Goal: Information Seeking & Learning: Learn about a topic

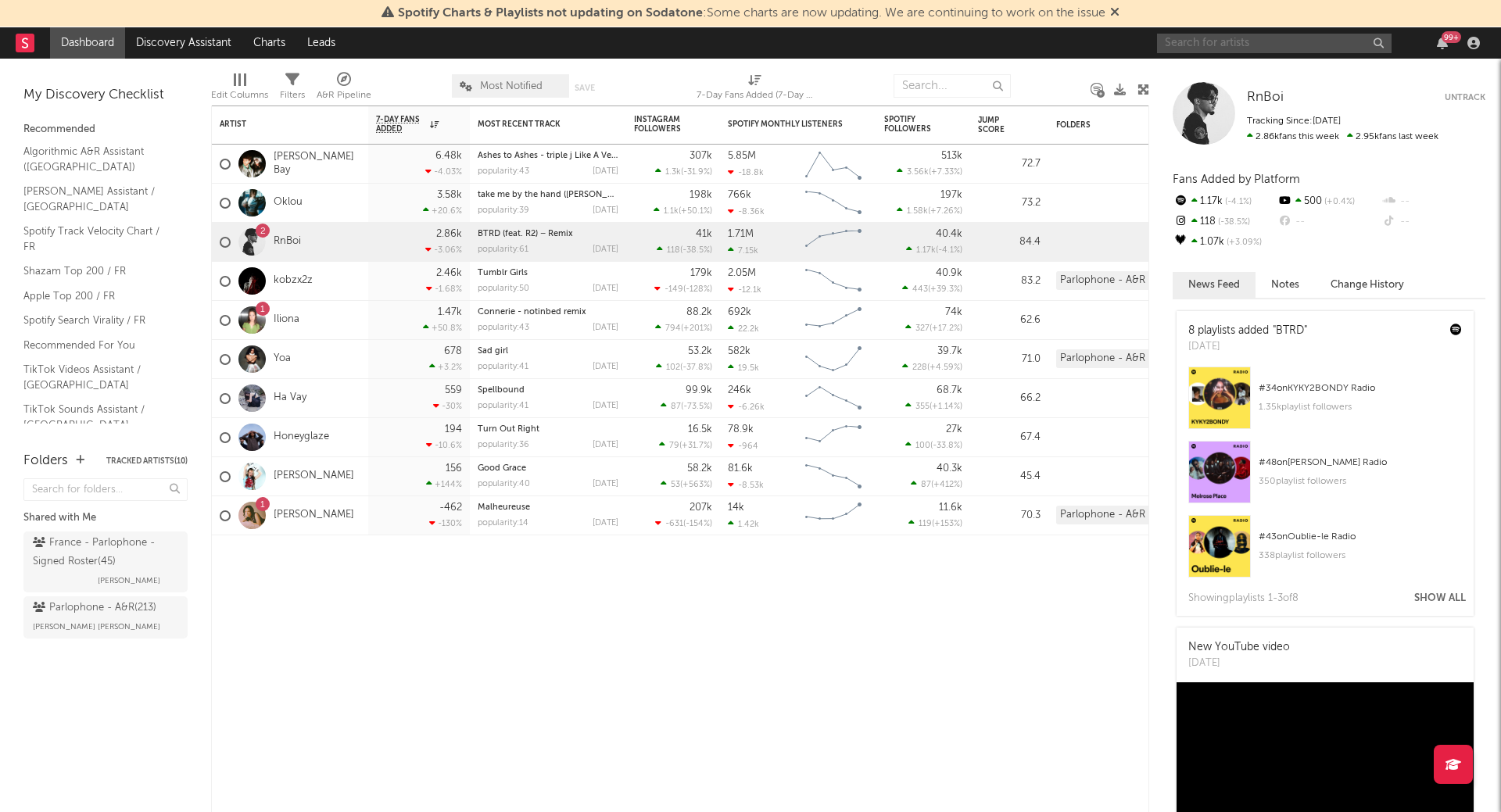
click at [1263, 50] on input "text" at bounding box center [1274, 43] width 235 height 20
type input "spider zed"
click at [1232, 66] on div "Spider ZED" at bounding box center [1297, 74] width 172 height 19
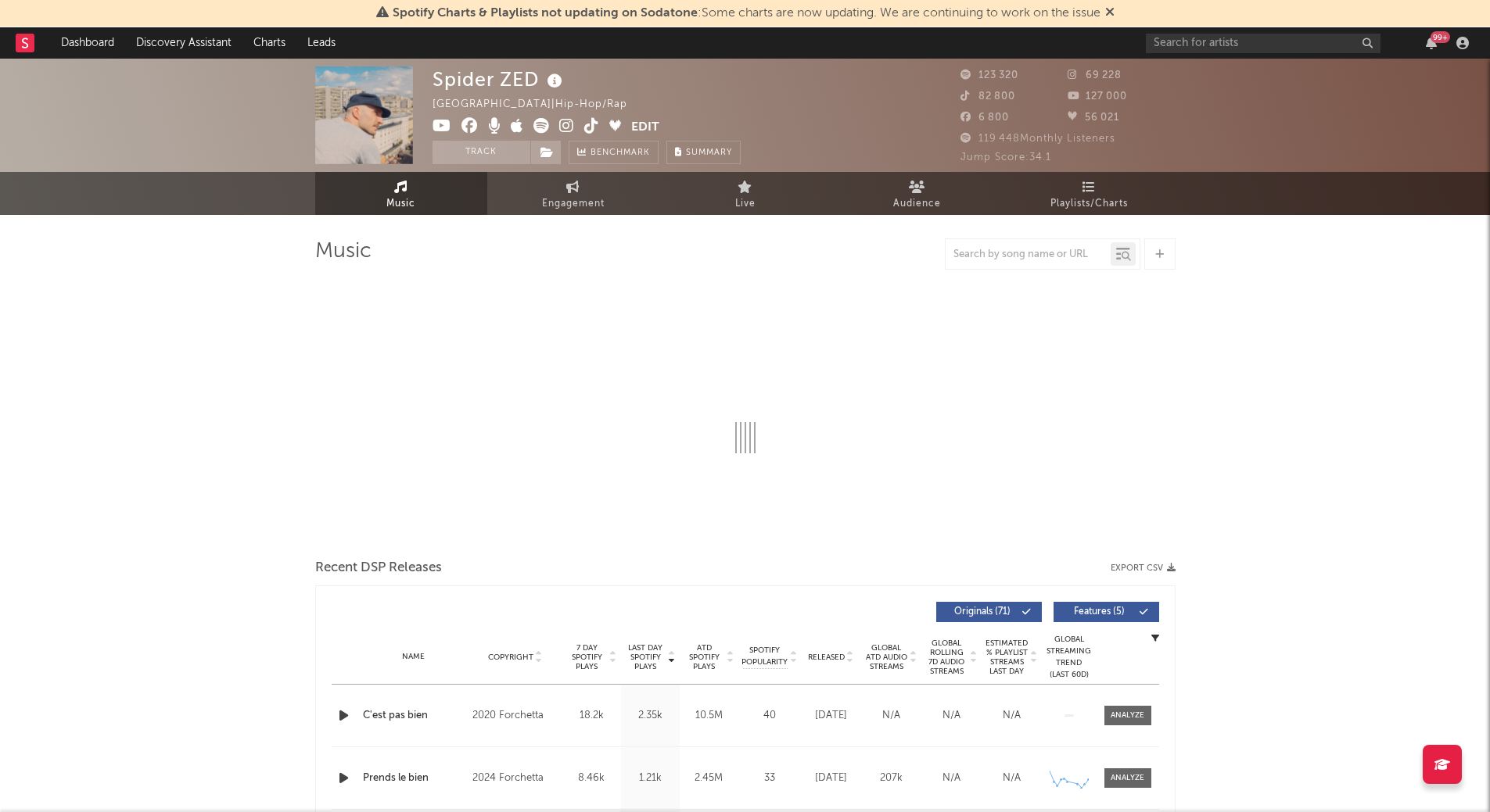
select select "6m"
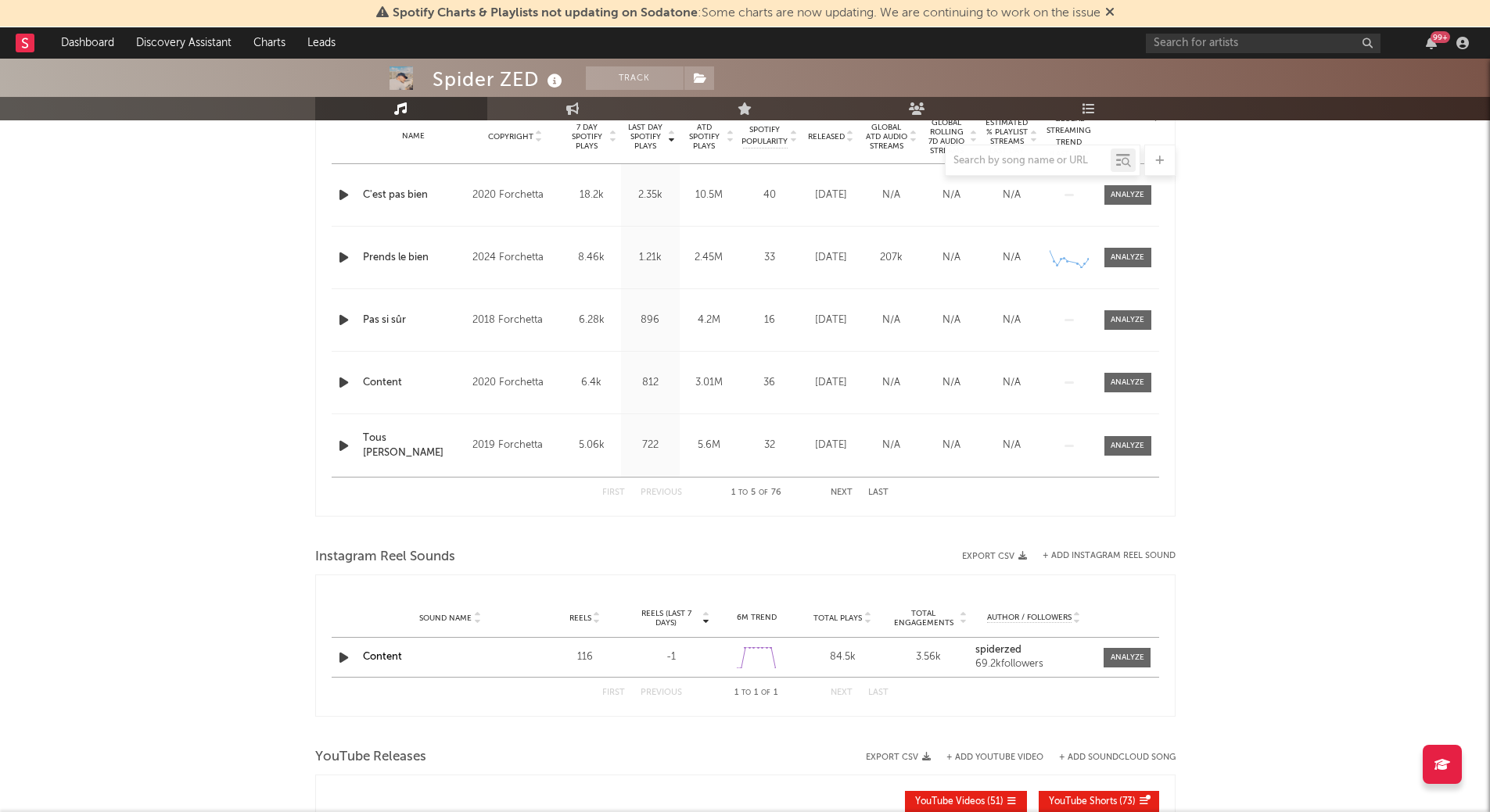
scroll to position [645, 0]
click at [1204, 49] on input "text" at bounding box center [1263, 43] width 235 height 20
type input "zoeko"
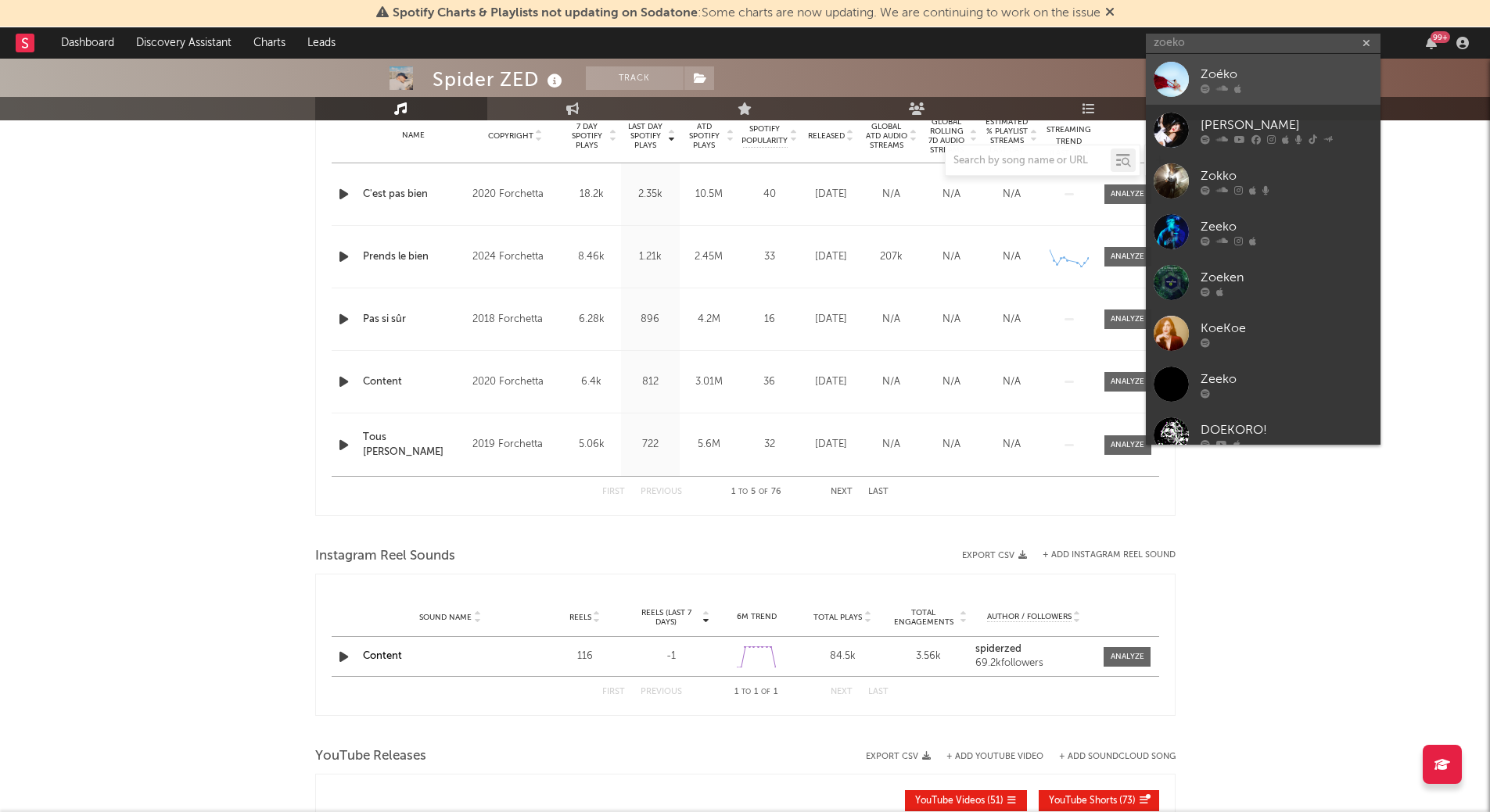
click at [1184, 74] on div at bounding box center [1170, 79] width 35 height 35
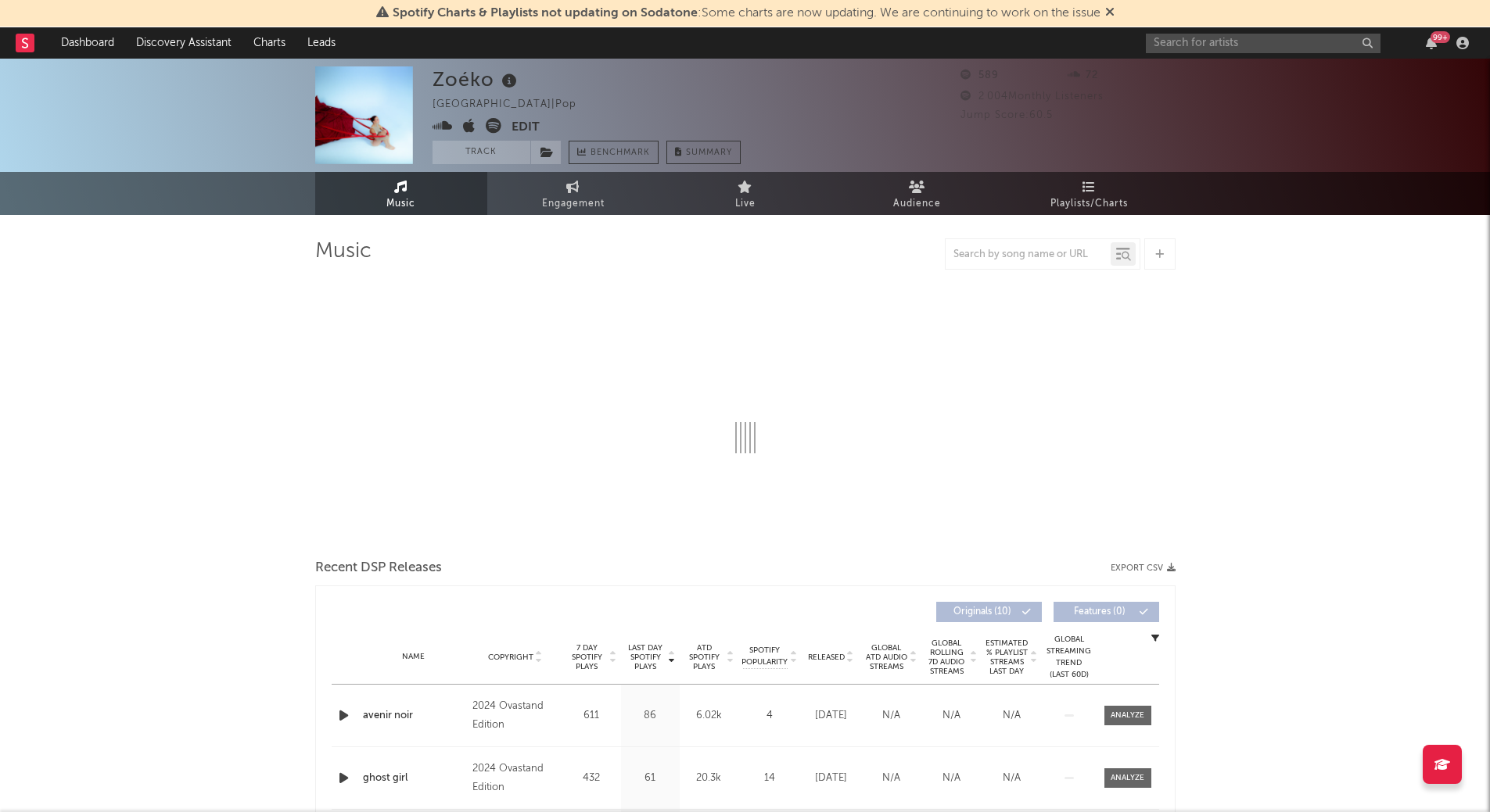
select select "1w"
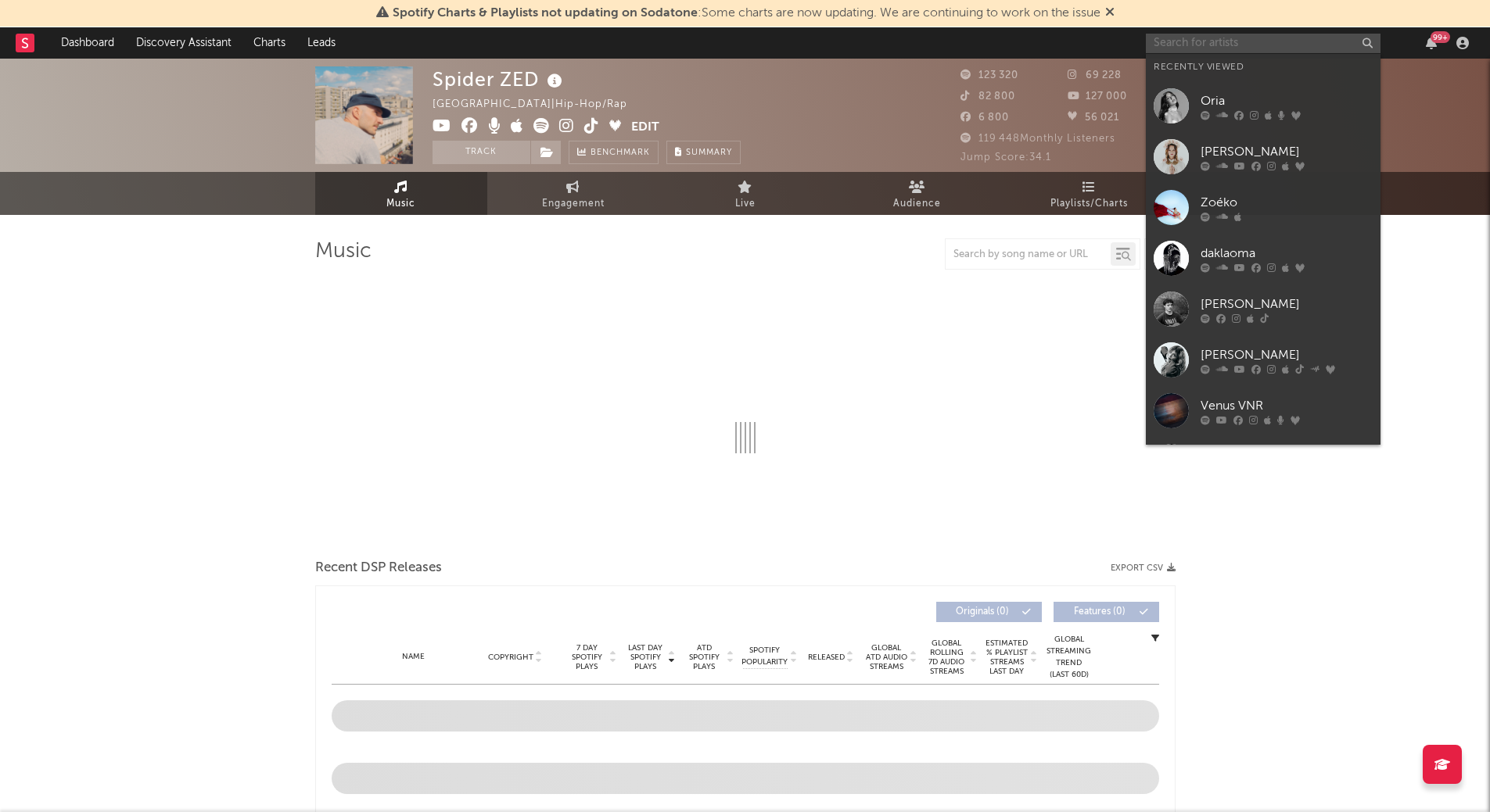
click at [1237, 42] on input "text" at bounding box center [1263, 43] width 235 height 20
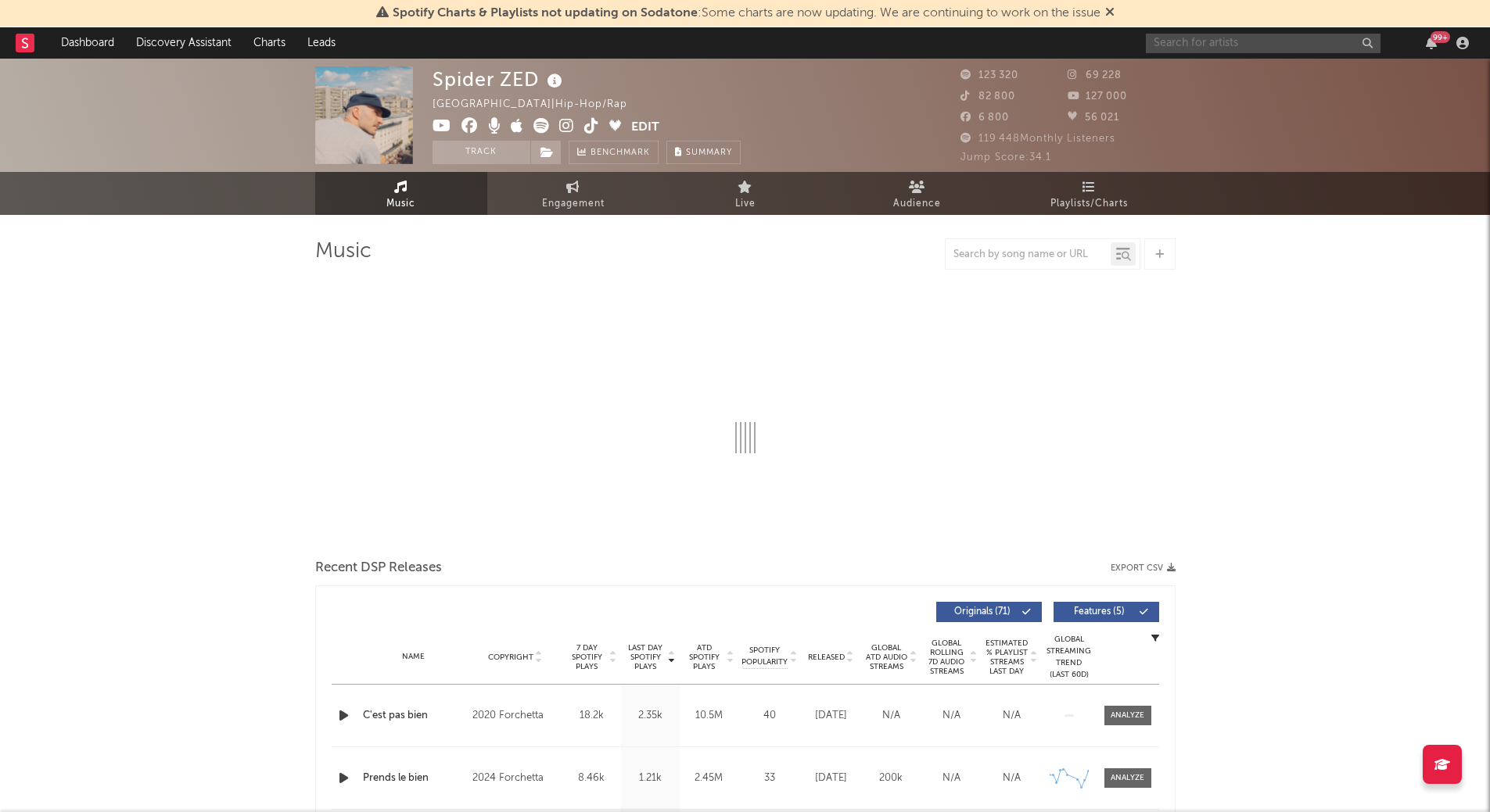
select select "6m"
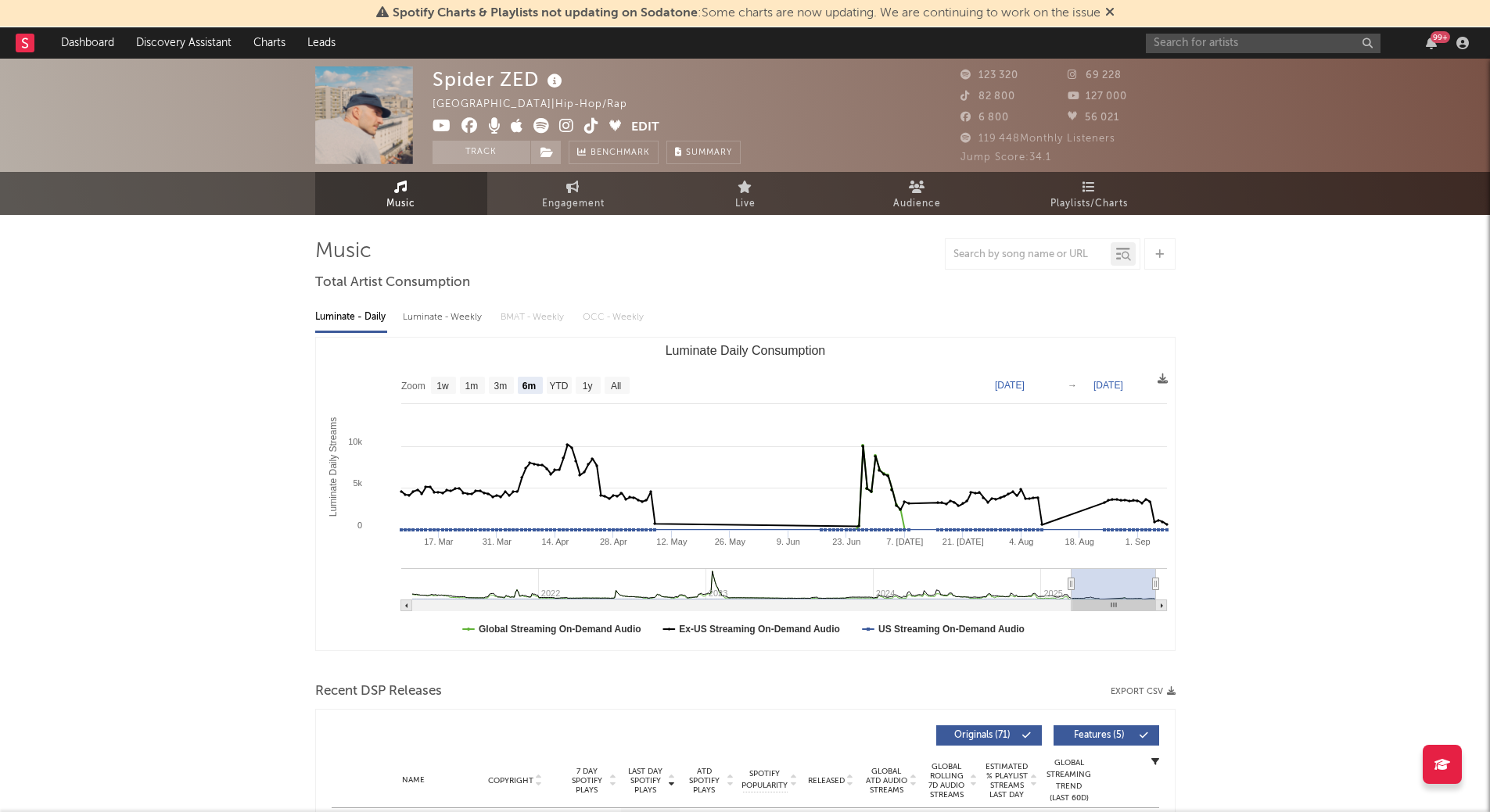
click at [30, 32] on link at bounding box center [25, 42] width 19 height 31
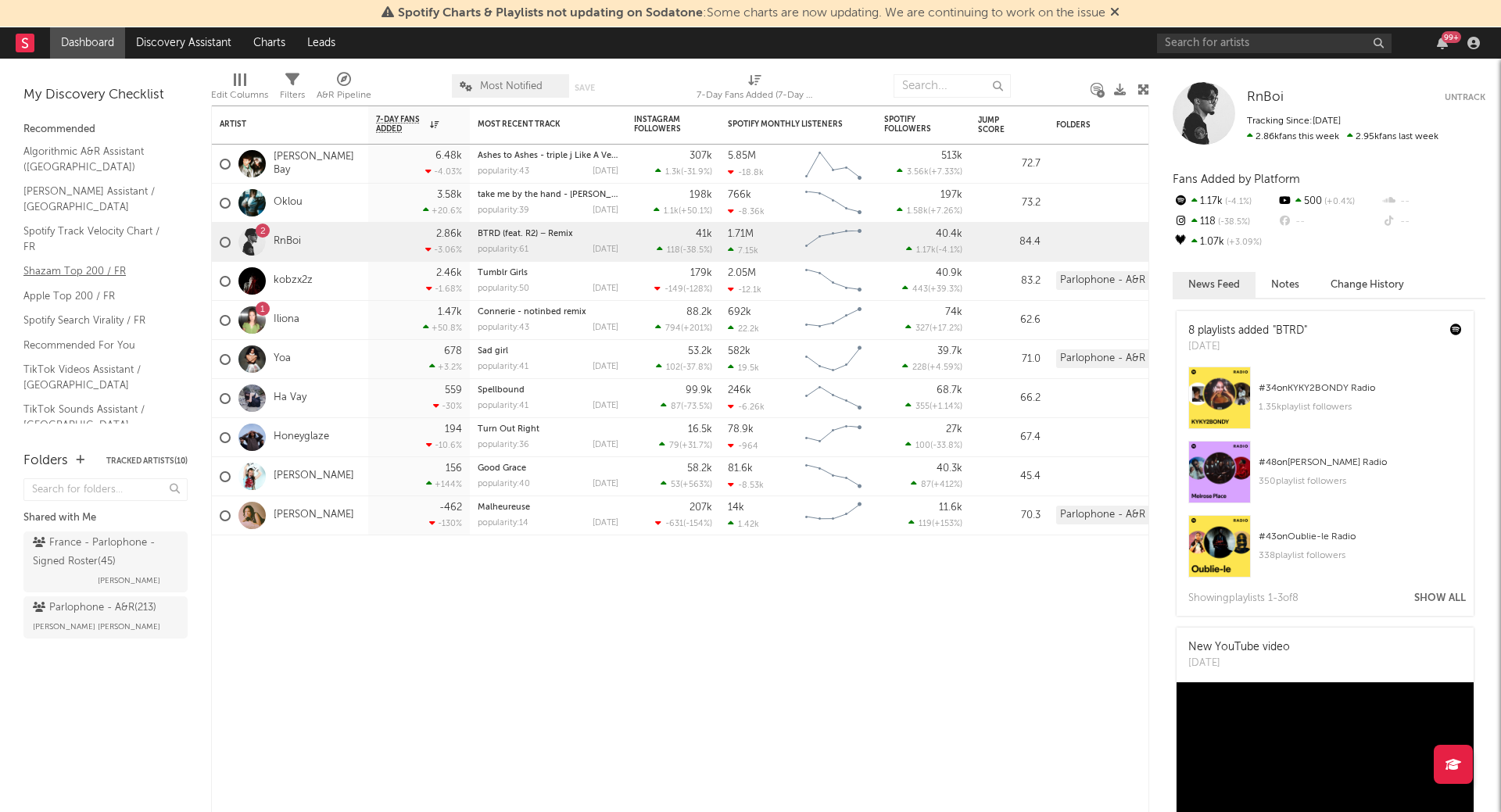
click at [93, 263] on link "Shazam Top 200 / FR" at bounding box center [98, 272] width 149 height 17
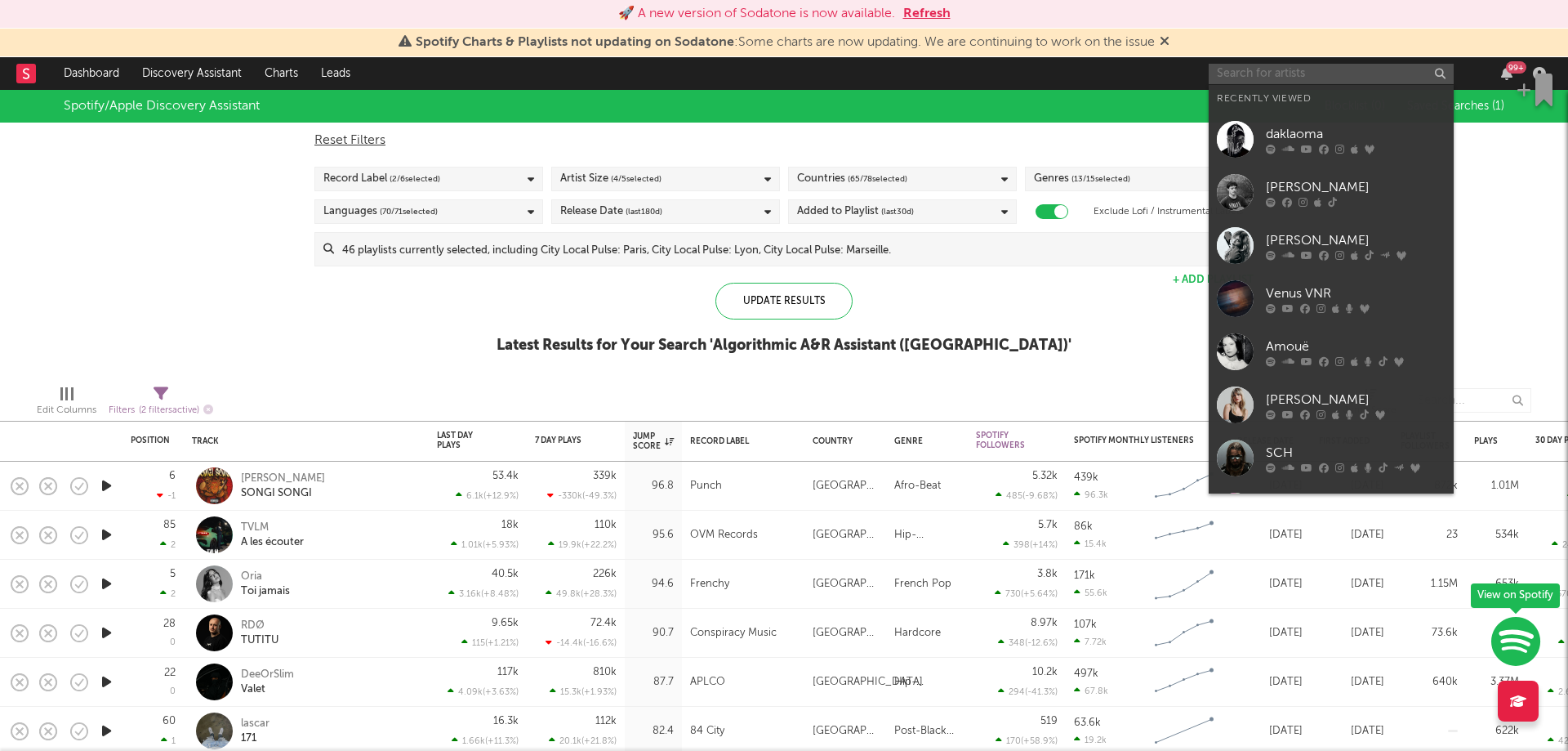
click at [1237, 73] on input "text" at bounding box center [1331, 74] width 245 height 21
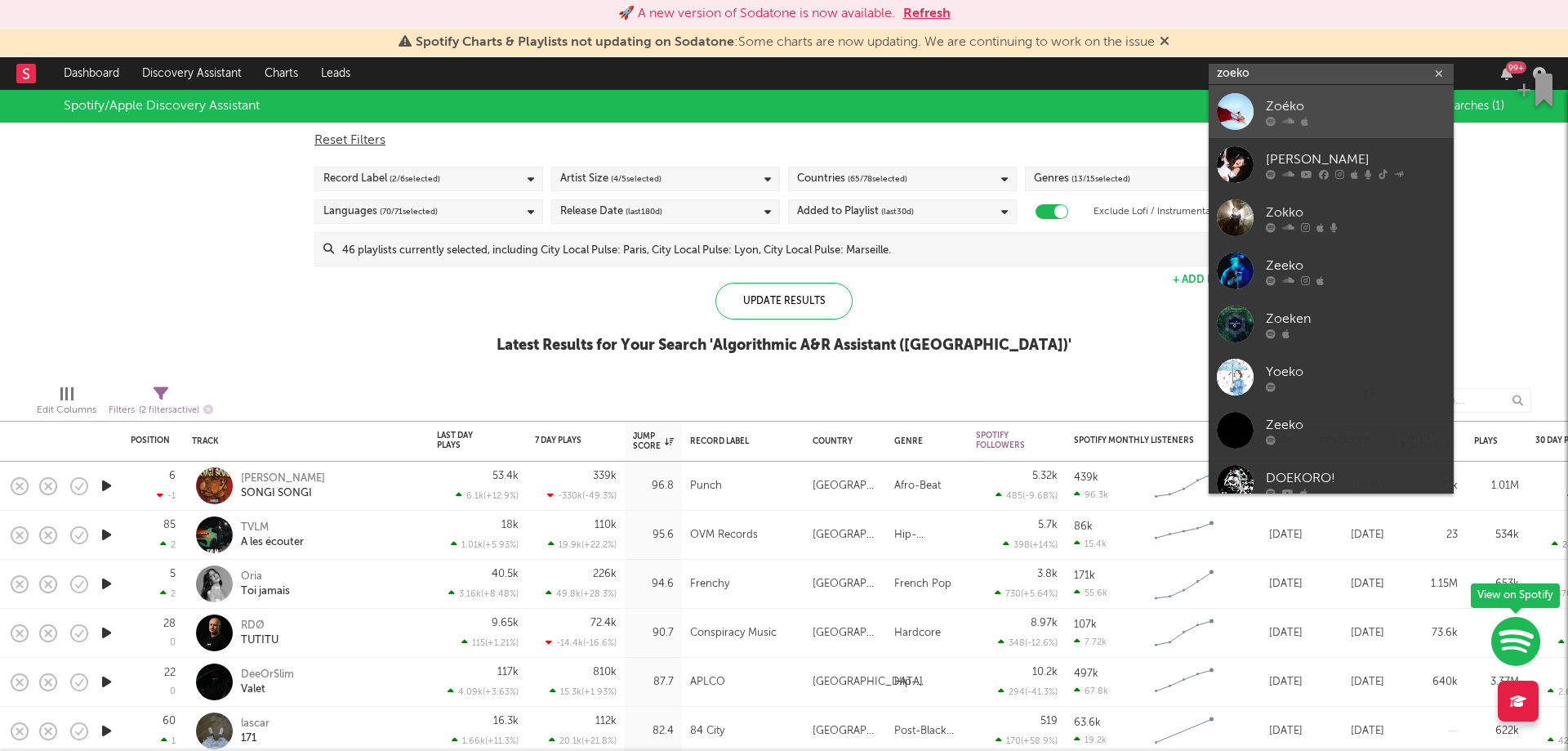
type input "zoeko"
click at [1261, 90] on link "Zoéko" at bounding box center [1331, 112] width 245 height 53
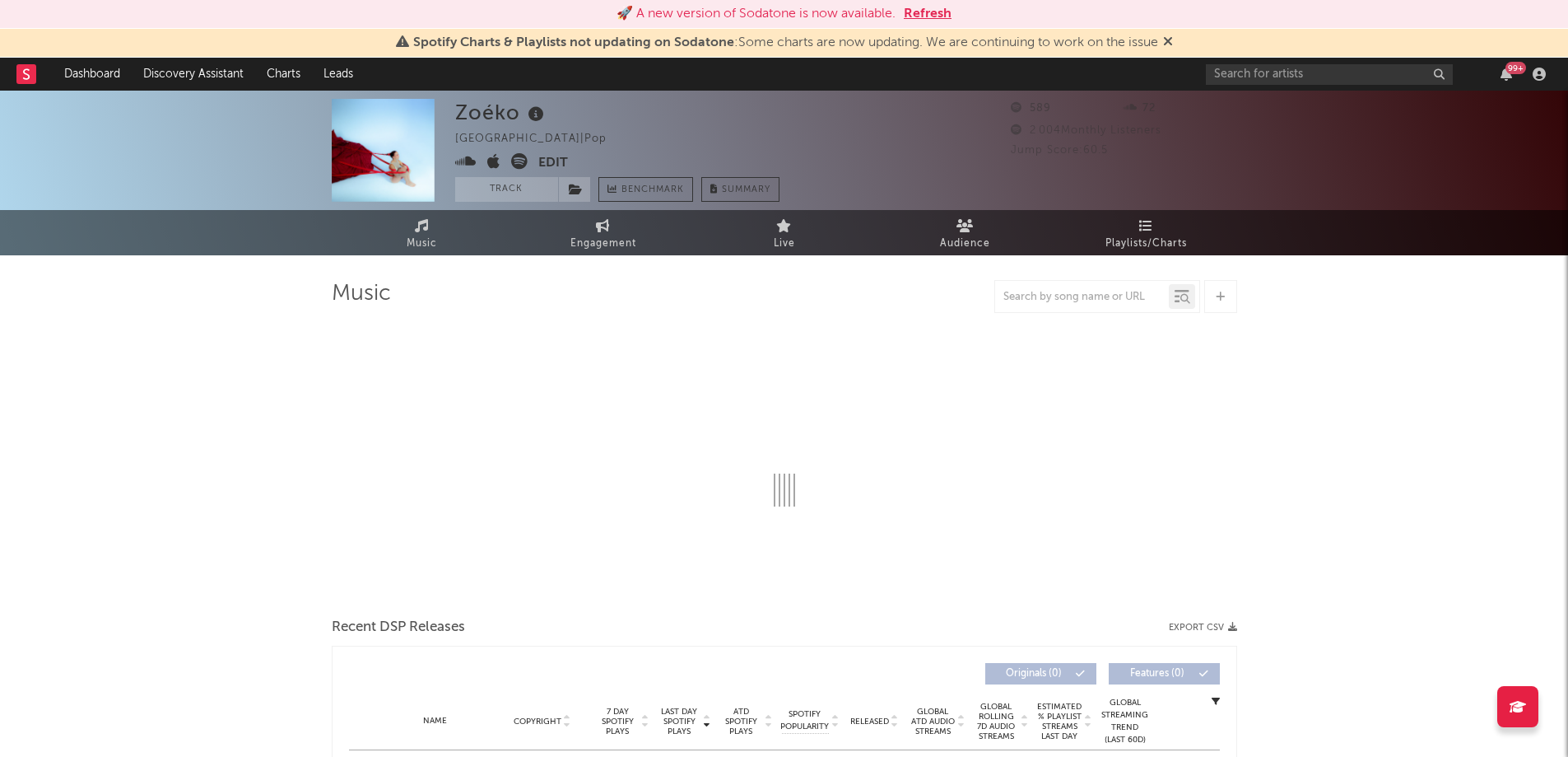
select select "1w"
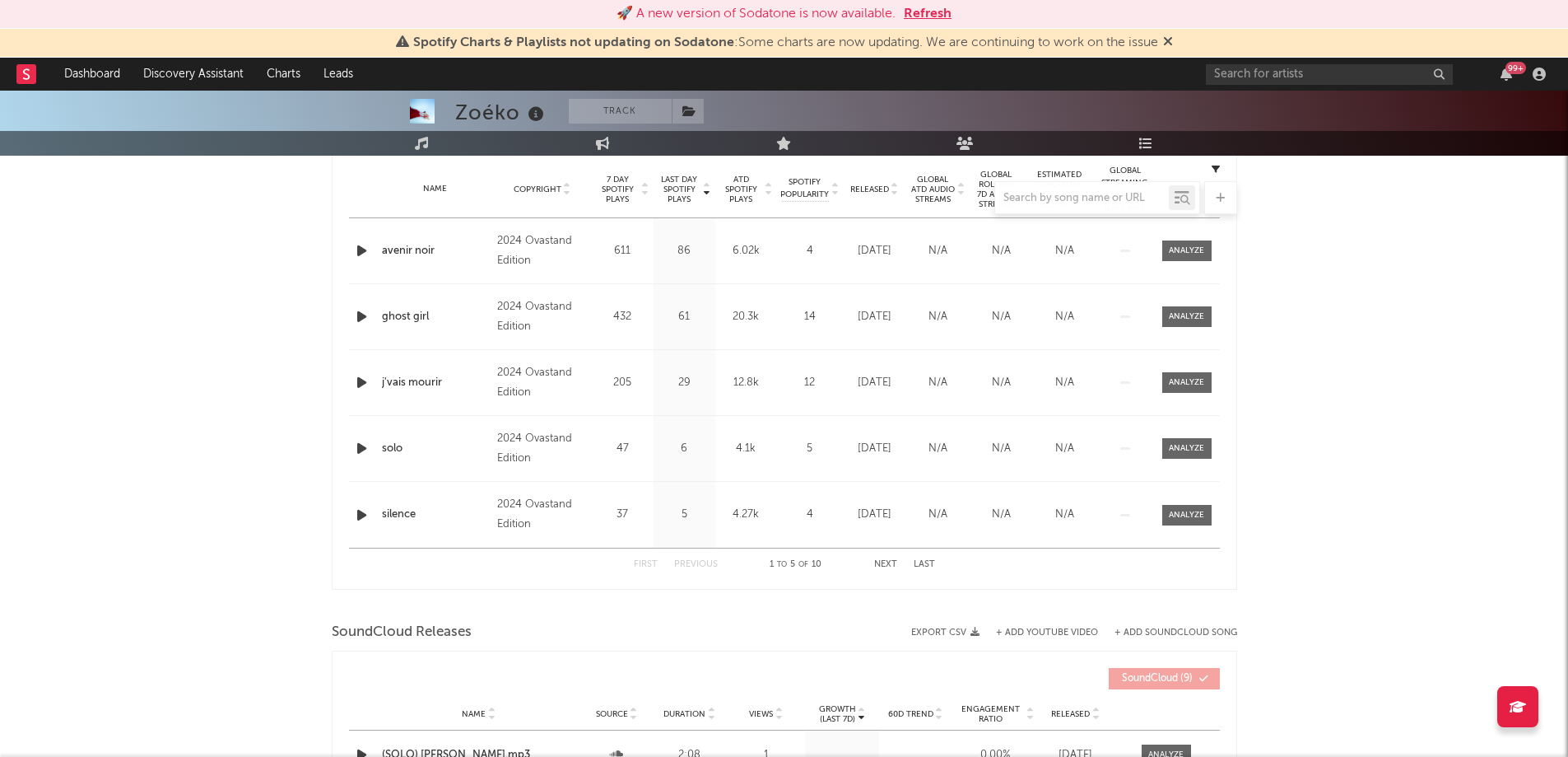
scroll to position [663, 0]
click at [1304, 69] on input "text" at bounding box center [1330, 74] width 247 height 21
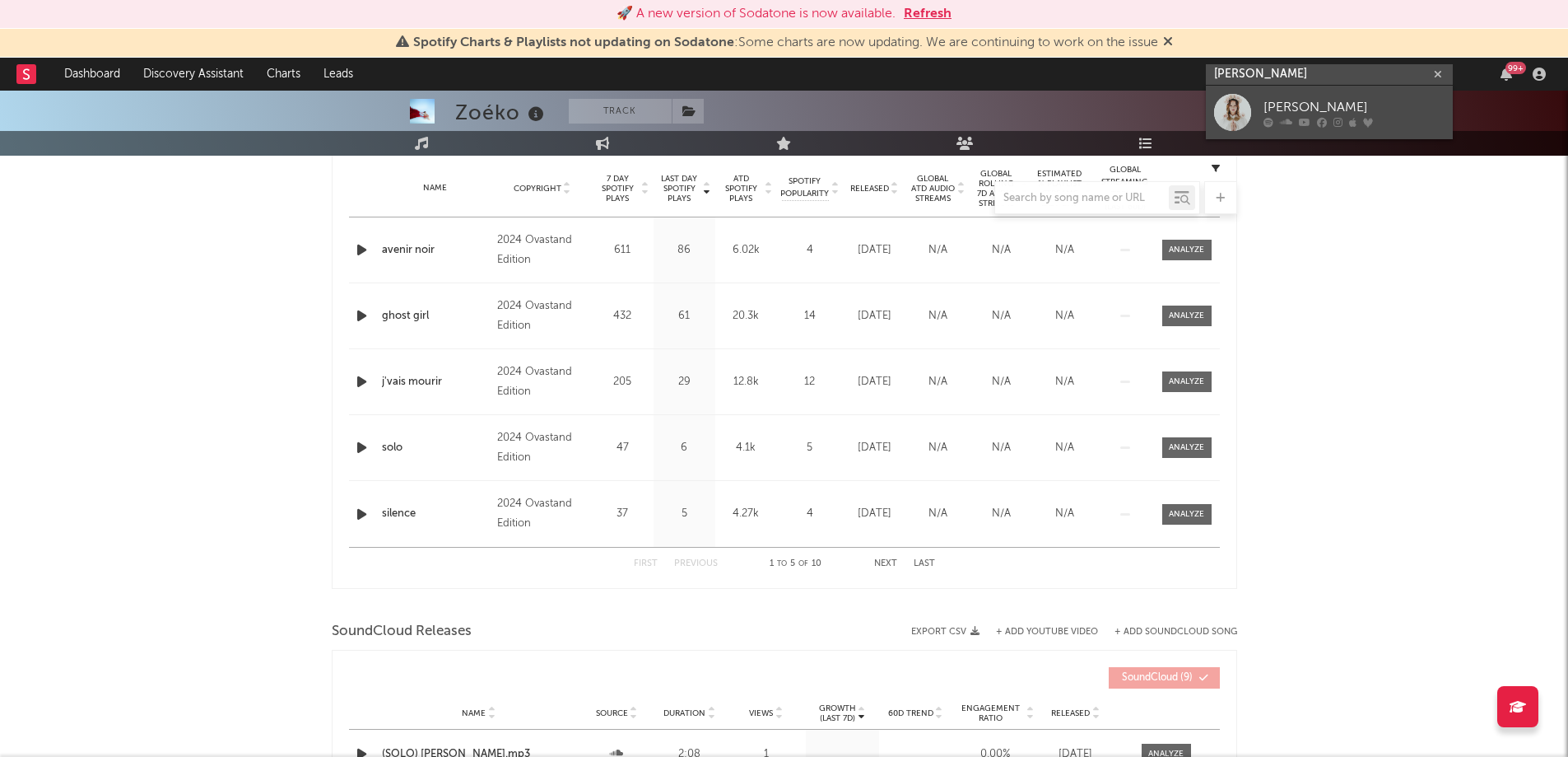
type input "irene dresel"
click at [1292, 98] on div "Irène Drésel" at bounding box center [1353, 107] width 181 height 20
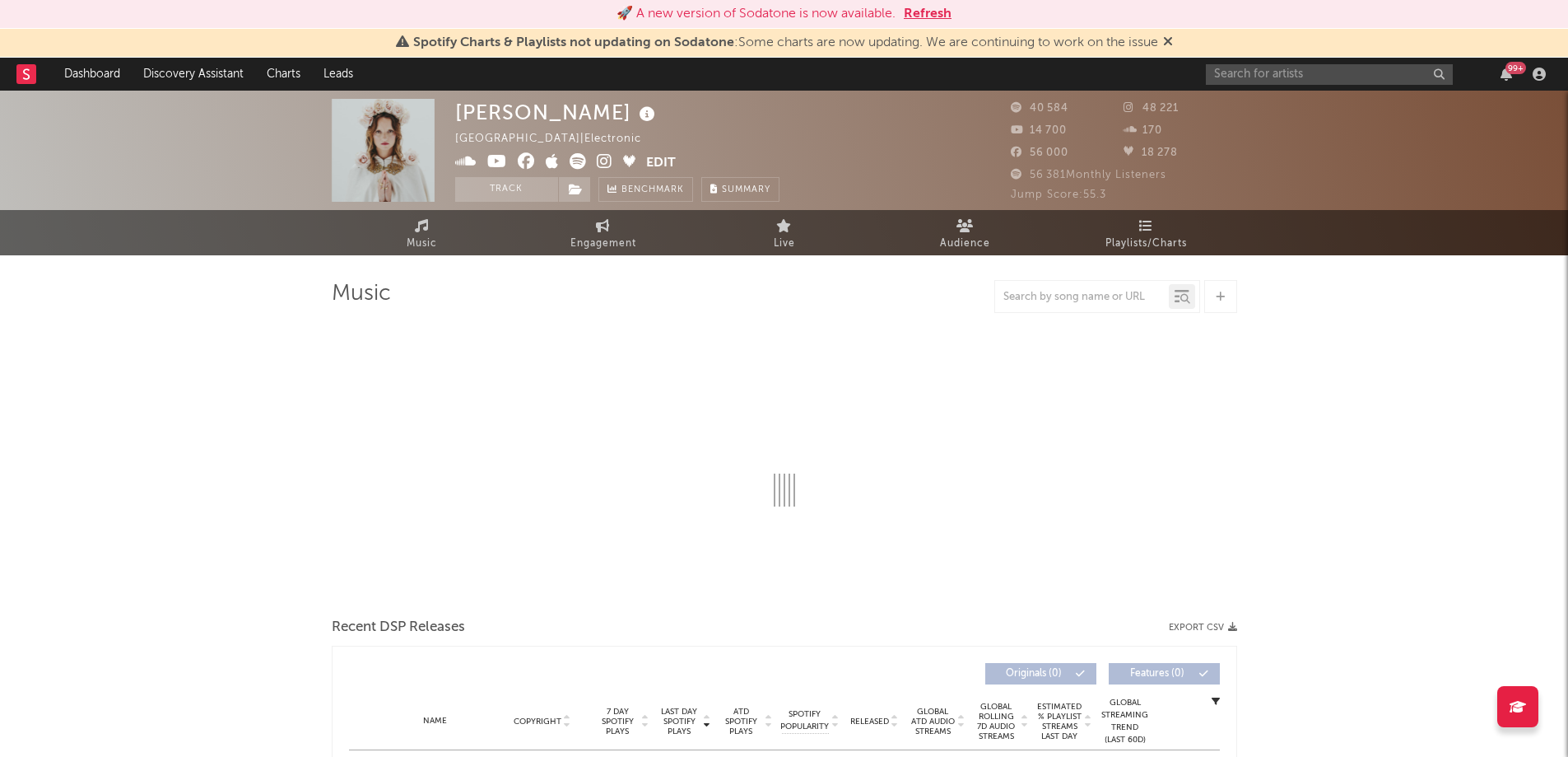
select select "1w"
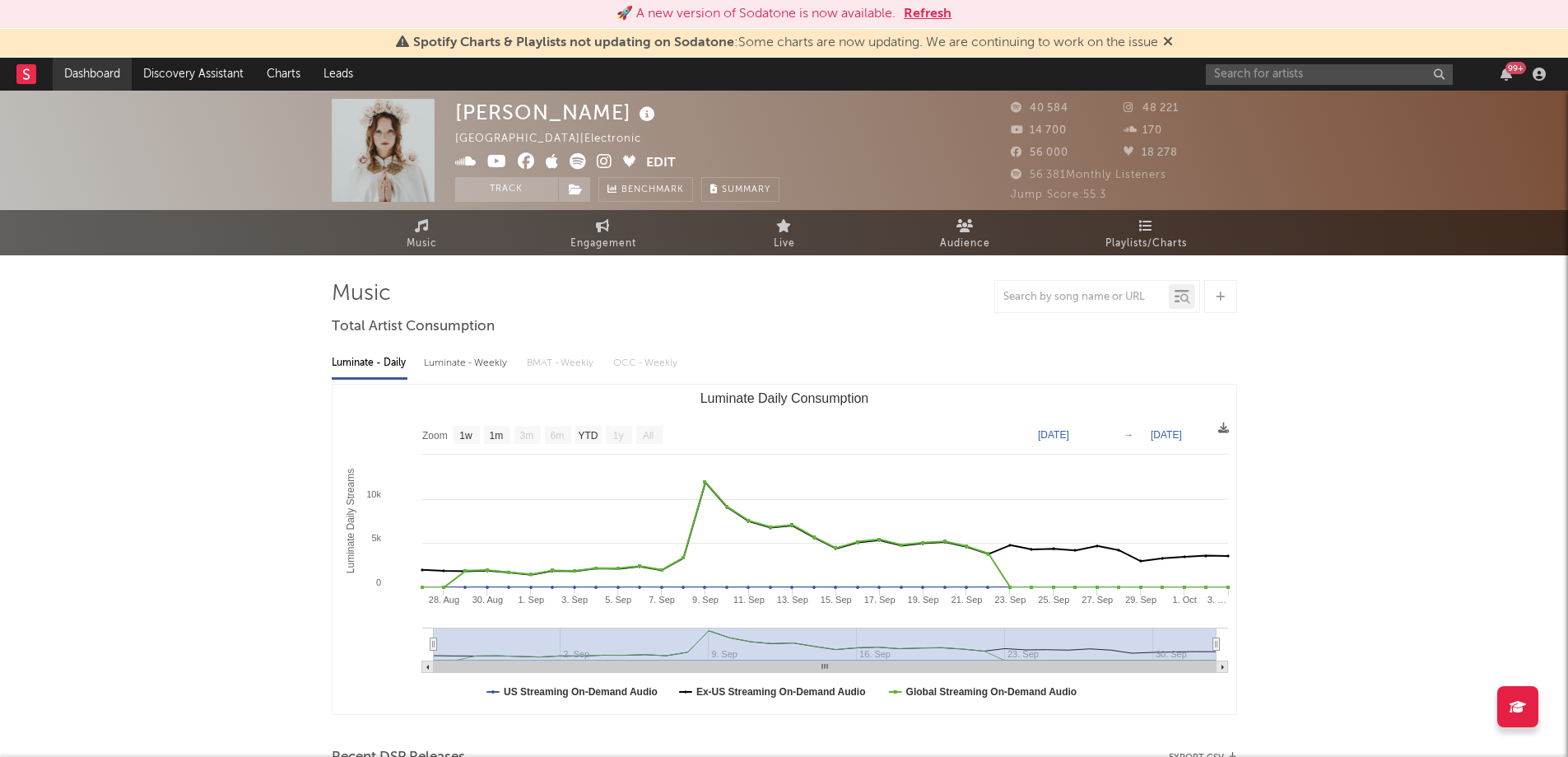
click at [54, 68] on link "Dashboard" at bounding box center [92, 73] width 79 height 33
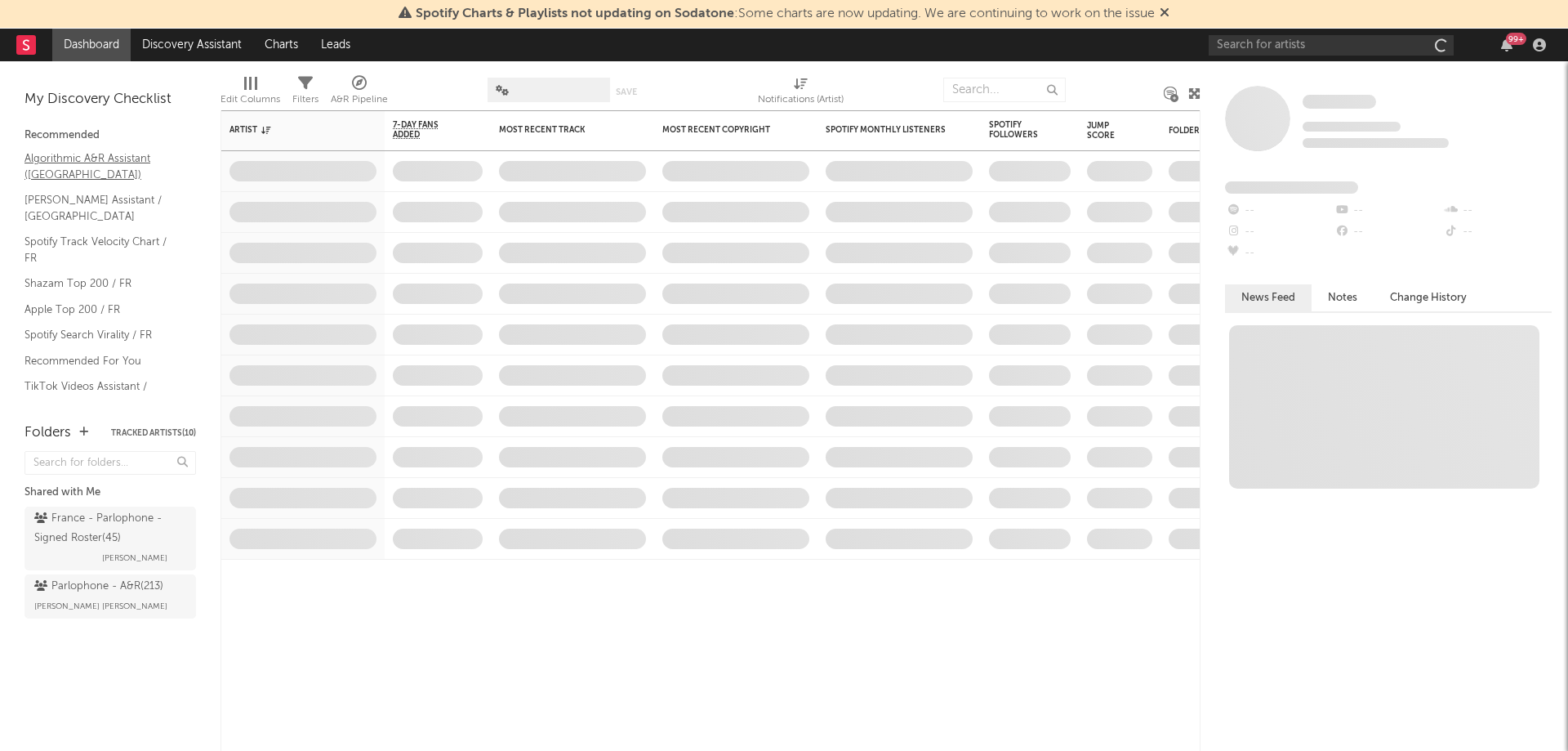
click at [81, 166] on link "Algorithmic A&R Assistant ([GEOGRAPHIC_DATA])" at bounding box center [102, 166] width 155 height 33
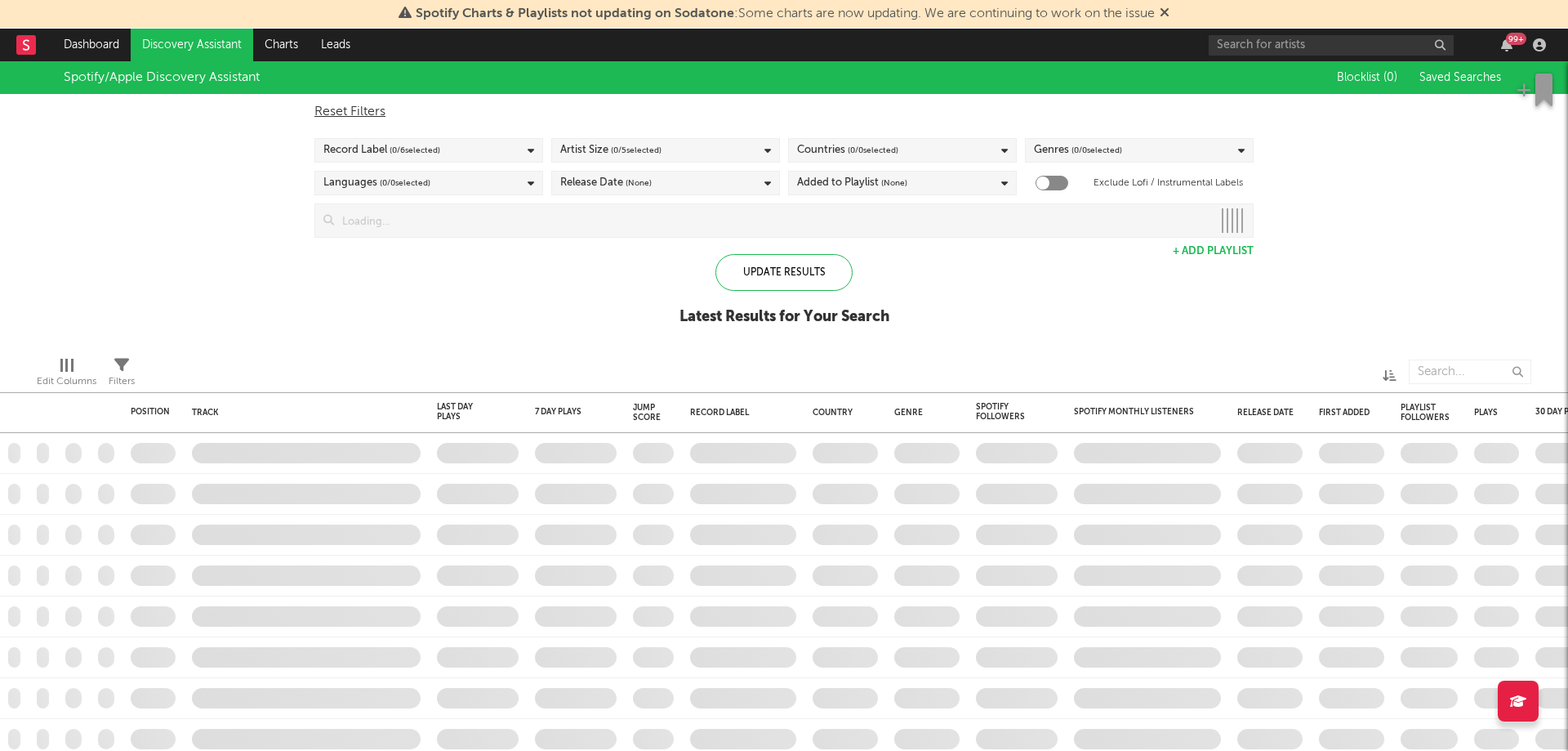
click at [877, 156] on span "( 0 / 0 selected)" at bounding box center [874, 150] width 51 height 20
checkbox input "true"
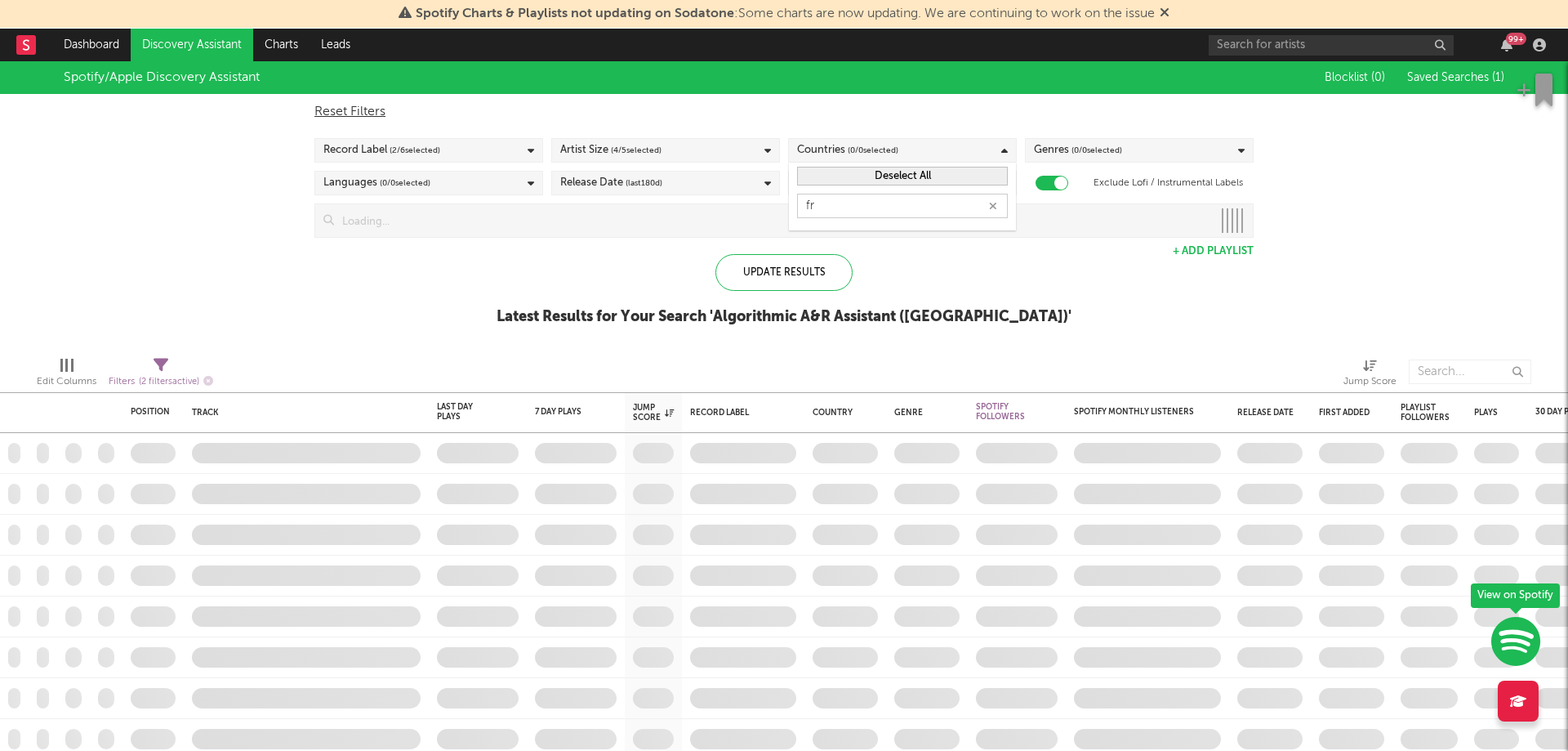
type input "fra"
click at [31, 40] on rect at bounding box center [27, 45] width 20 height 20
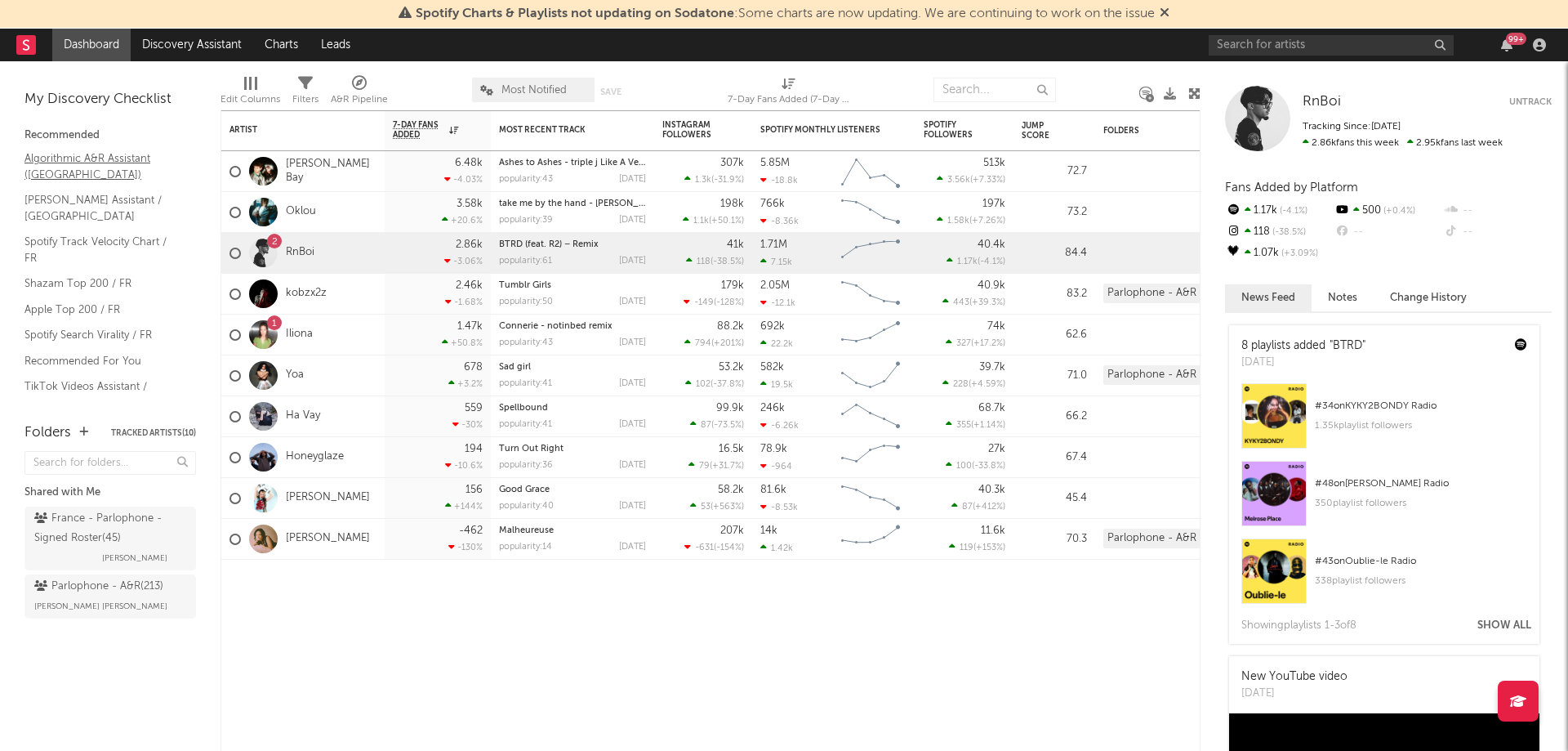
click at [66, 173] on link "Algorithmic A&R Assistant (France)" at bounding box center [102, 166] width 155 height 33
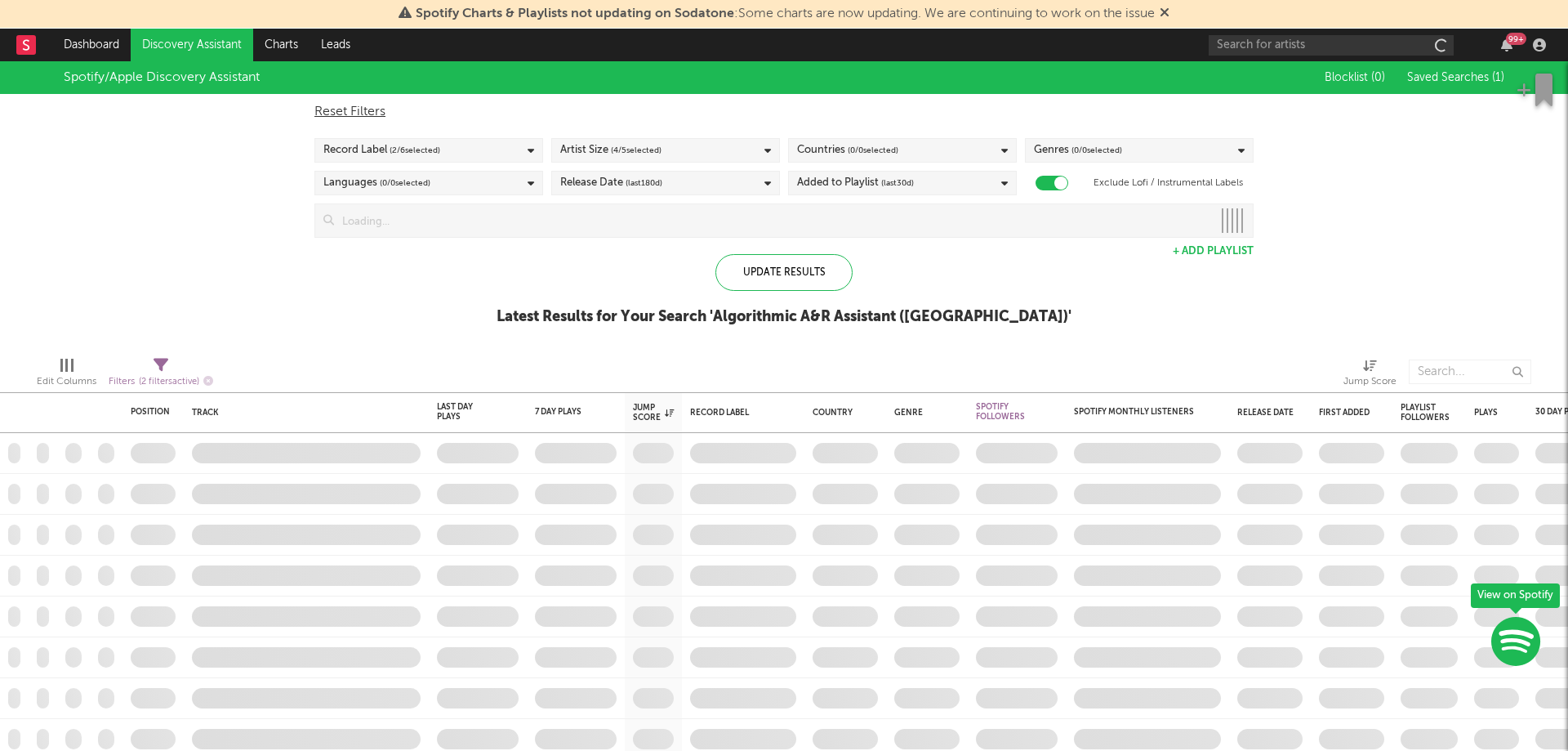
checkbox input "true"
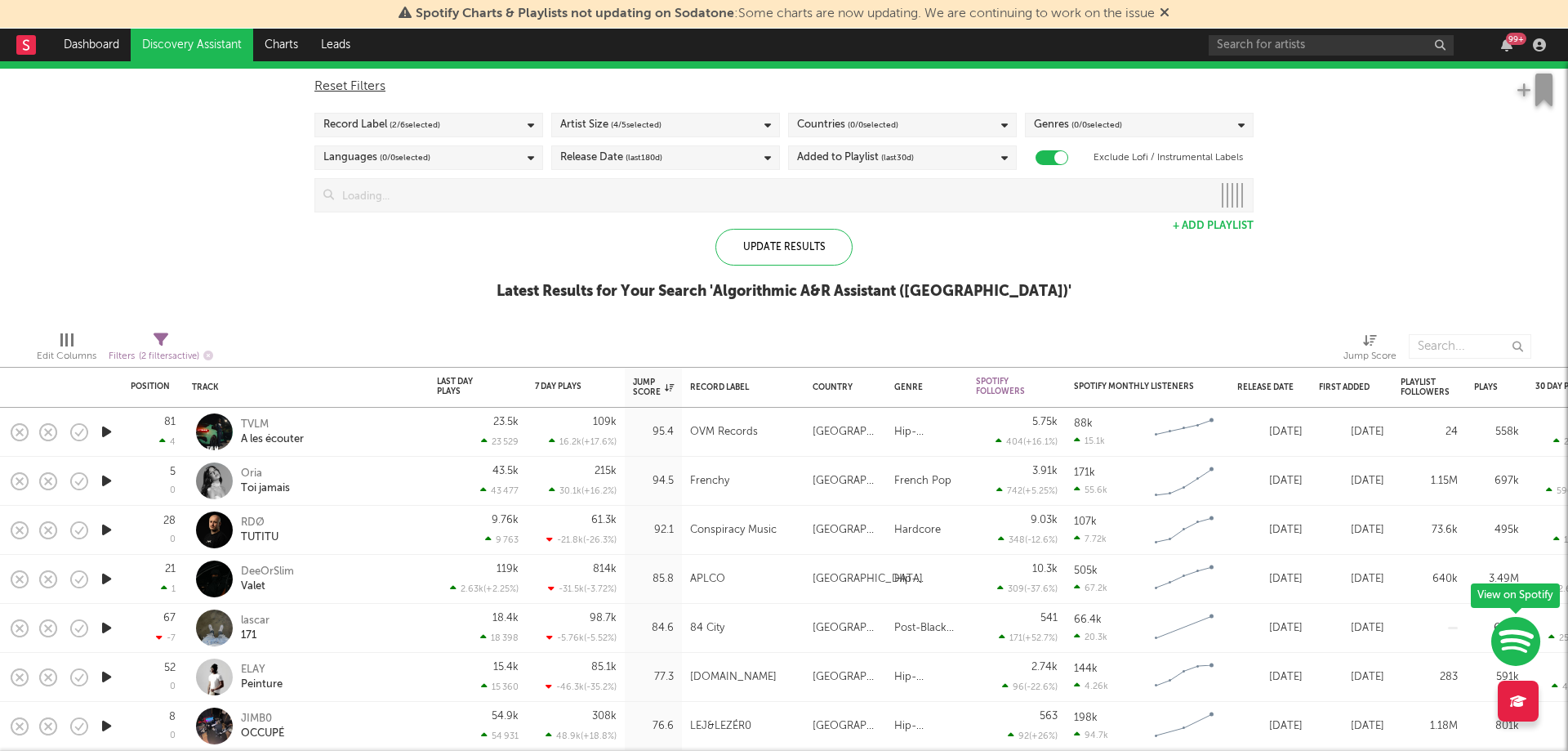
click at [103, 479] on icon "button" at bounding box center [106, 480] width 17 height 21
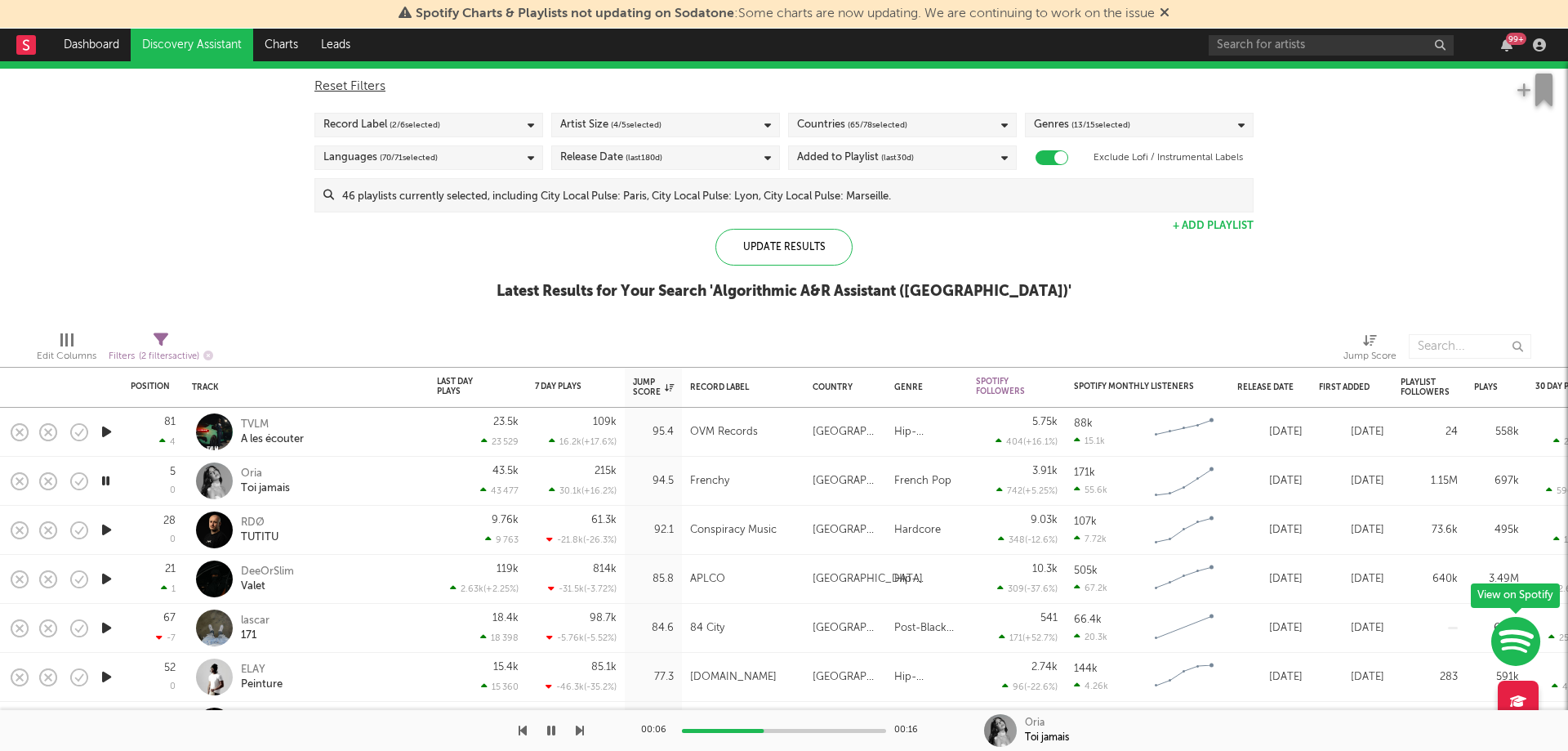
click at [103, 479] on icon "button" at bounding box center [106, 480] width 16 height 21
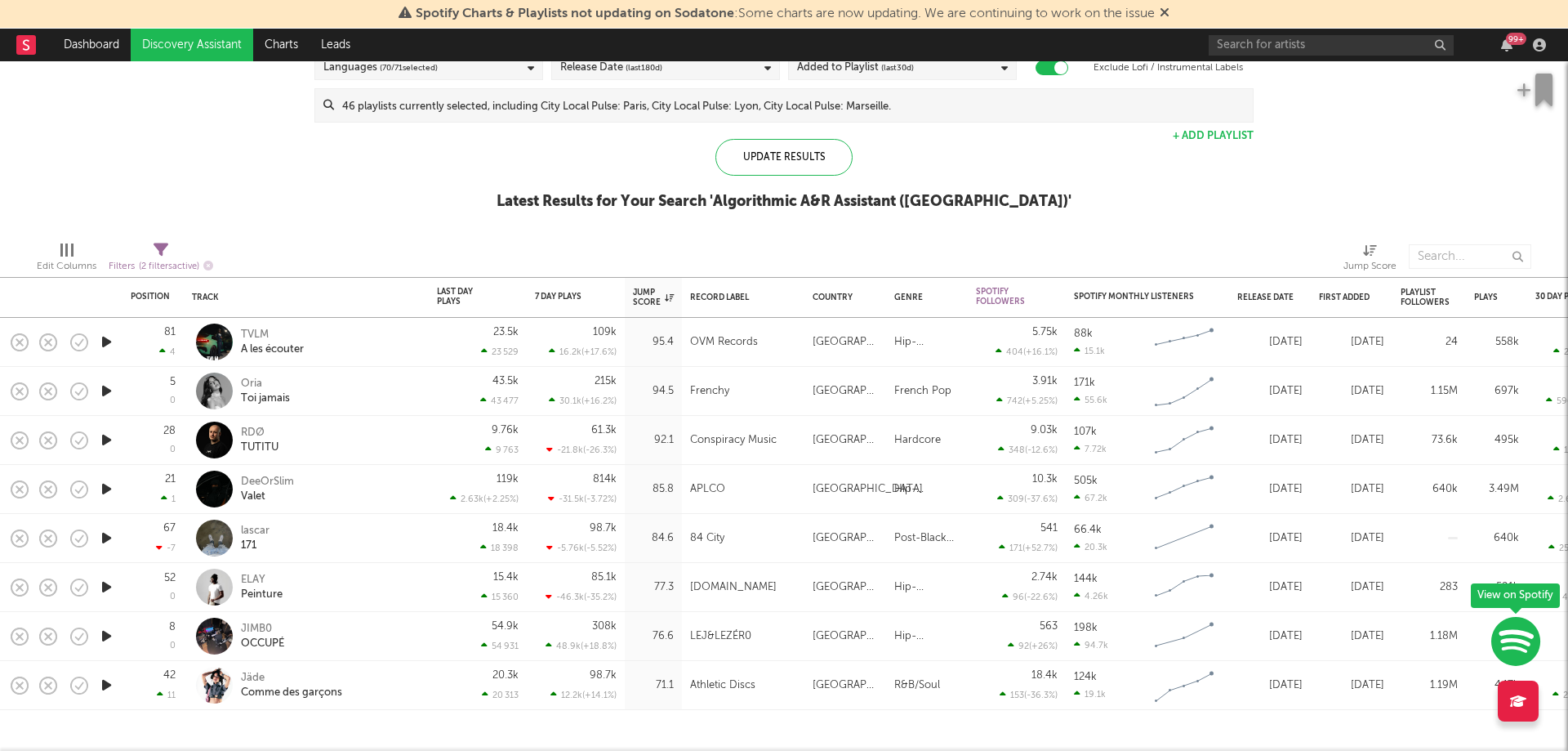
click at [105, 682] on icon "button" at bounding box center [106, 684] width 17 height 21
click at [103, 684] on icon "button" at bounding box center [106, 684] width 16 height 21
click at [101, 345] on icon "button" at bounding box center [106, 342] width 17 height 21
click at [108, 393] on icon "button" at bounding box center [106, 391] width 17 height 21
click at [104, 391] on icon "button" at bounding box center [106, 391] width 16 height 21
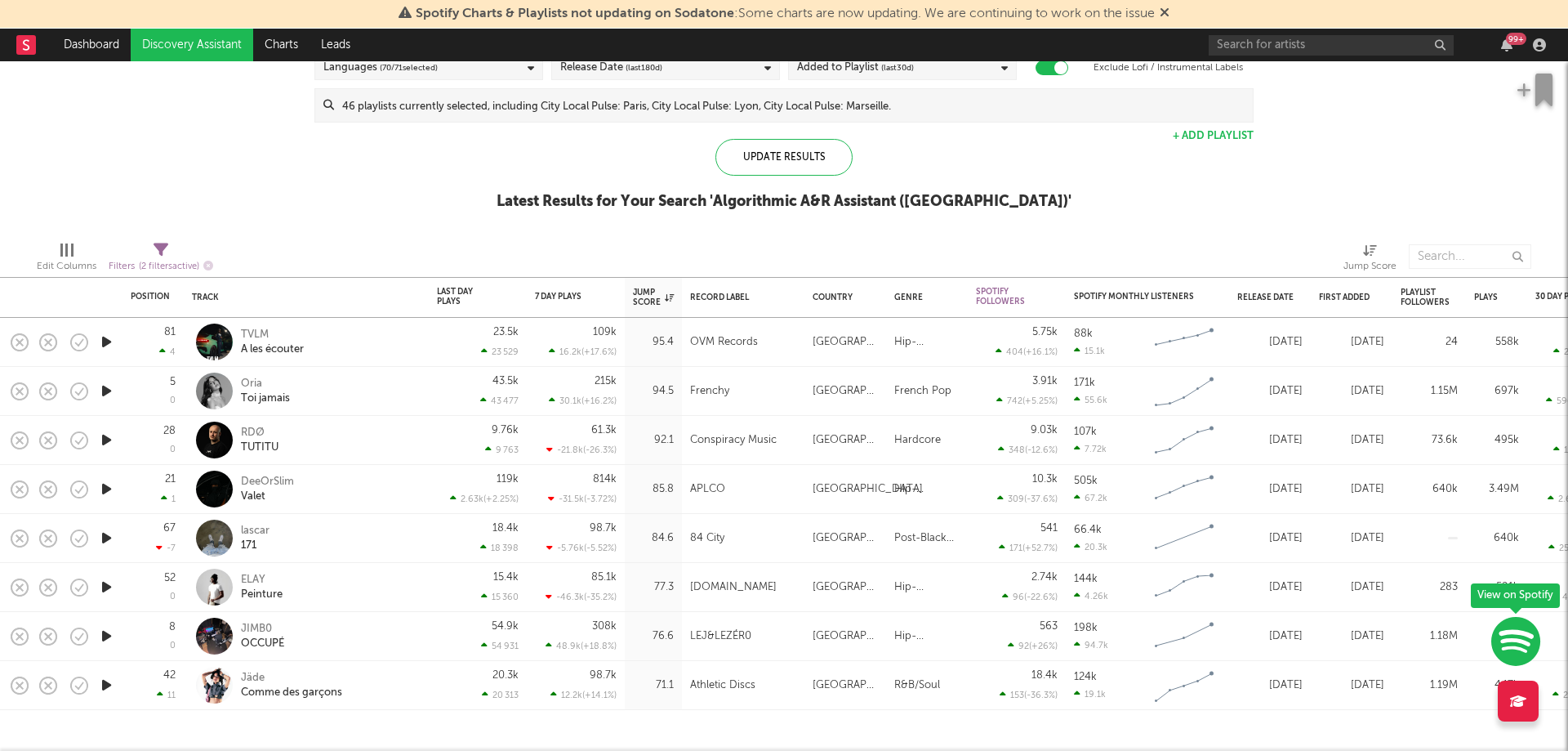
click at [103, 391] on icon "button" at bounding box center [106, 391] width 17 height 21
drag, startPoint x: 742, startPoint y: 391, endPoint x: 682, endPoint y: 402, distance: 61.0
click at [682, 402] on div "Frenchy" at bounding box center [743, 392] width 123 height 49
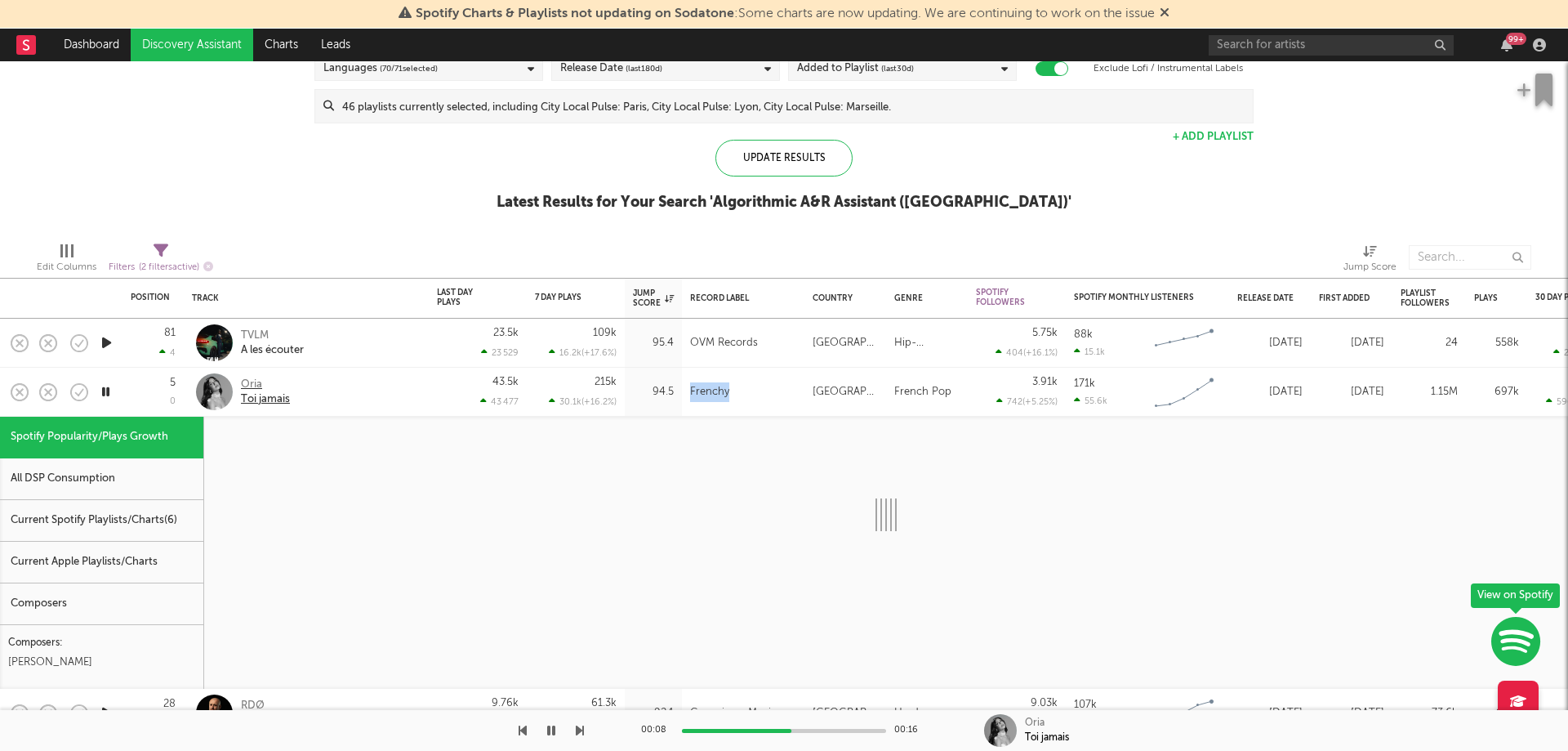
click at [246, 385] on div "Oria" at bounding box center [265, 384] width 49 height 15
select select "1w"
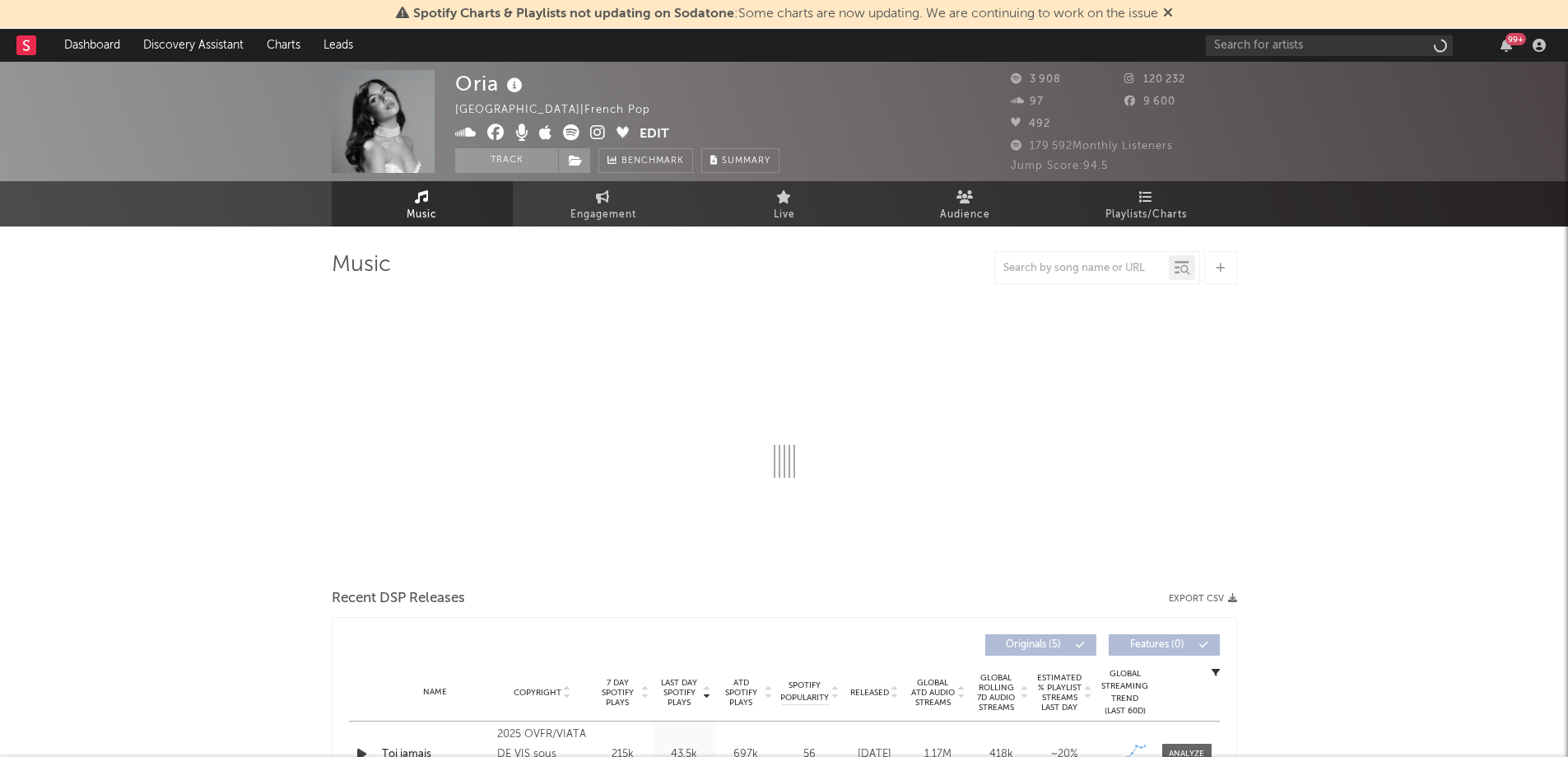
select select "1w"
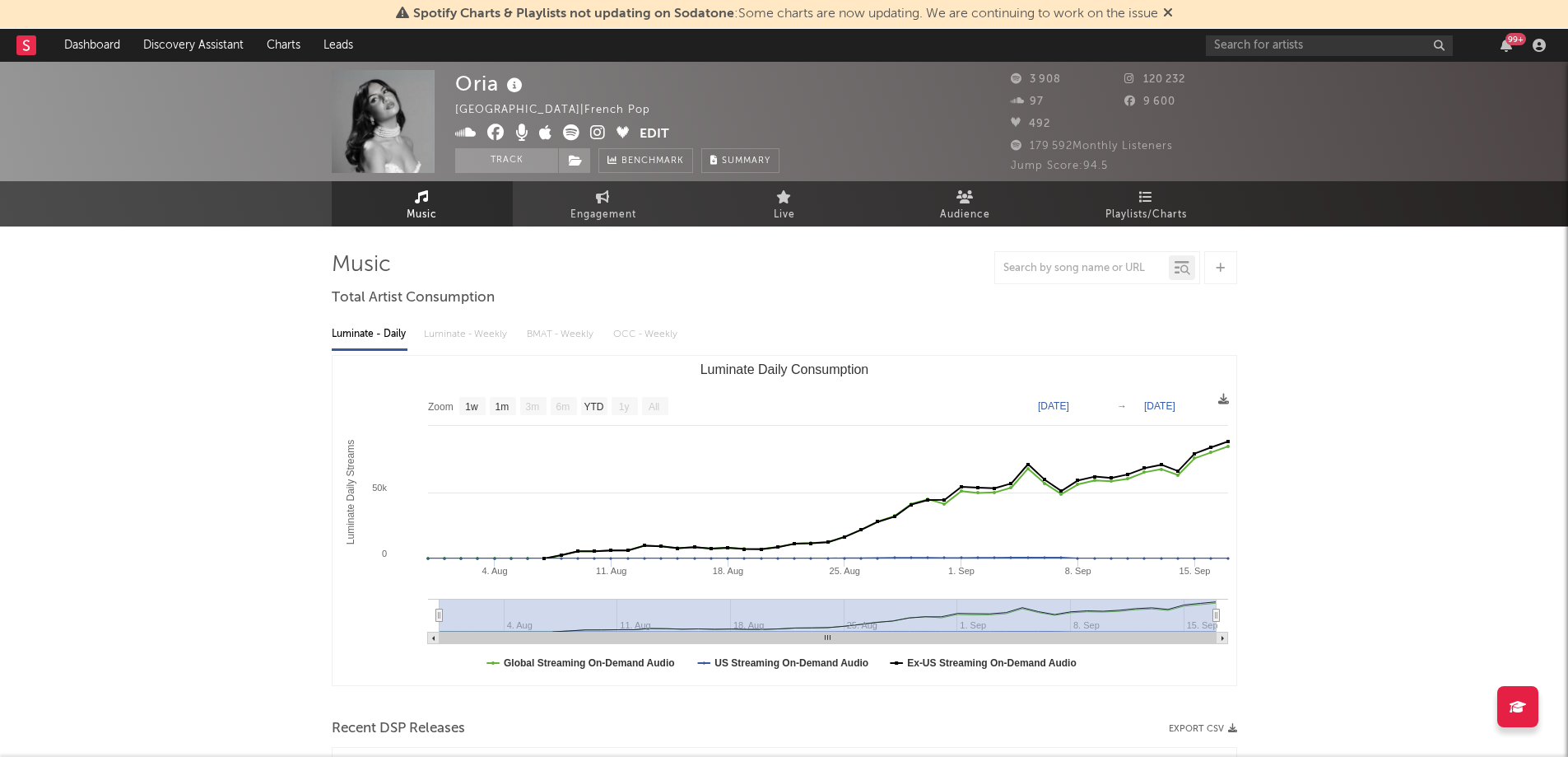
click at [394, 142] on img at bounding box center [383, 122] width 103 height 103
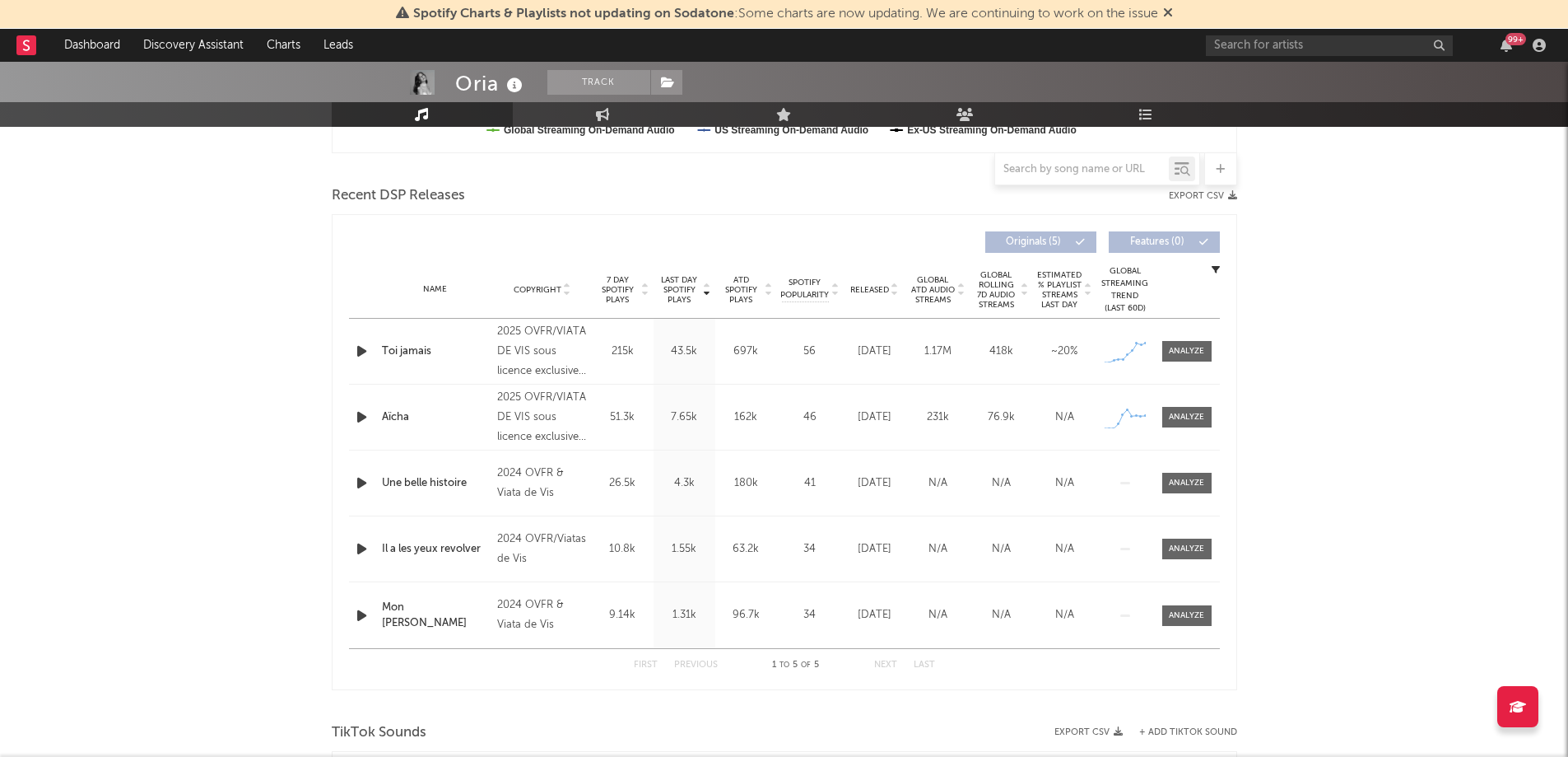
scroll to position [533, 0]
click at [523, 357] on div "2025 OVFR/VIATA DE VIS sous licence exclusive FRENCHY/[PIAS] [GEOGRAPHIC_DATA]" at bounding box center [541, 350] width 90 height 59
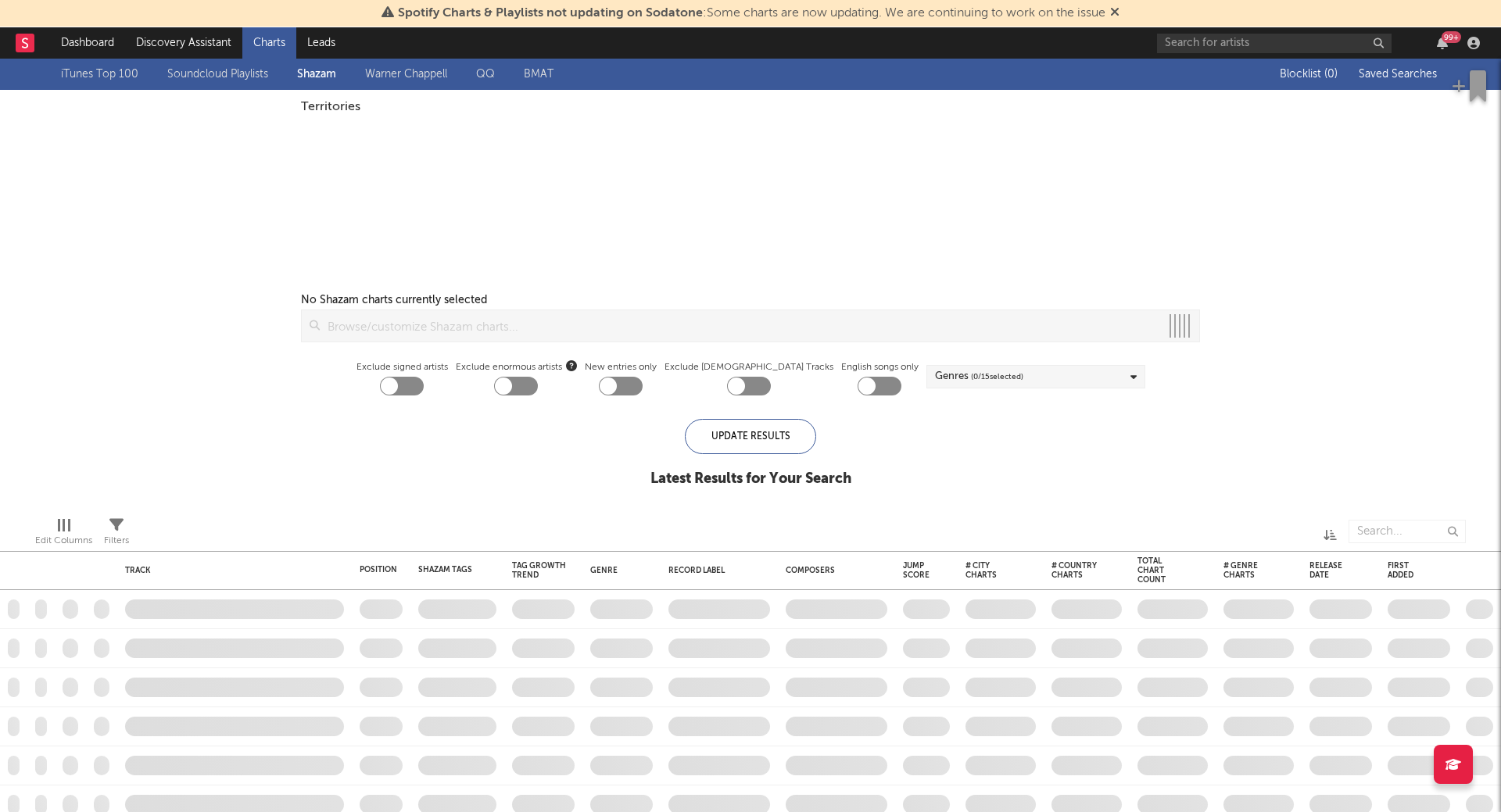
checkbox input "true"
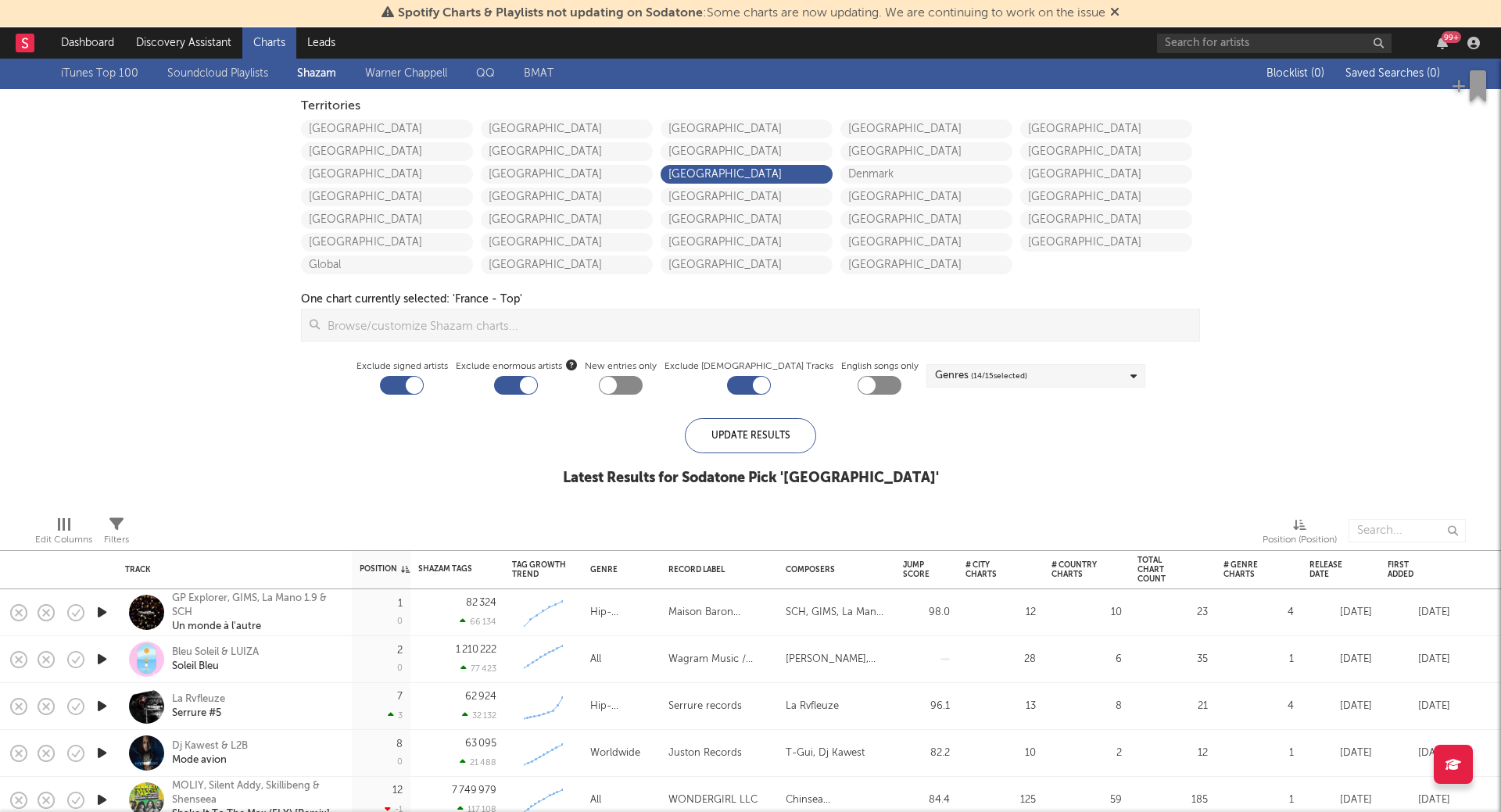
click at [424, 382] on div at bounding box center [401, 385] width 44 height 19
checkbox input "false"
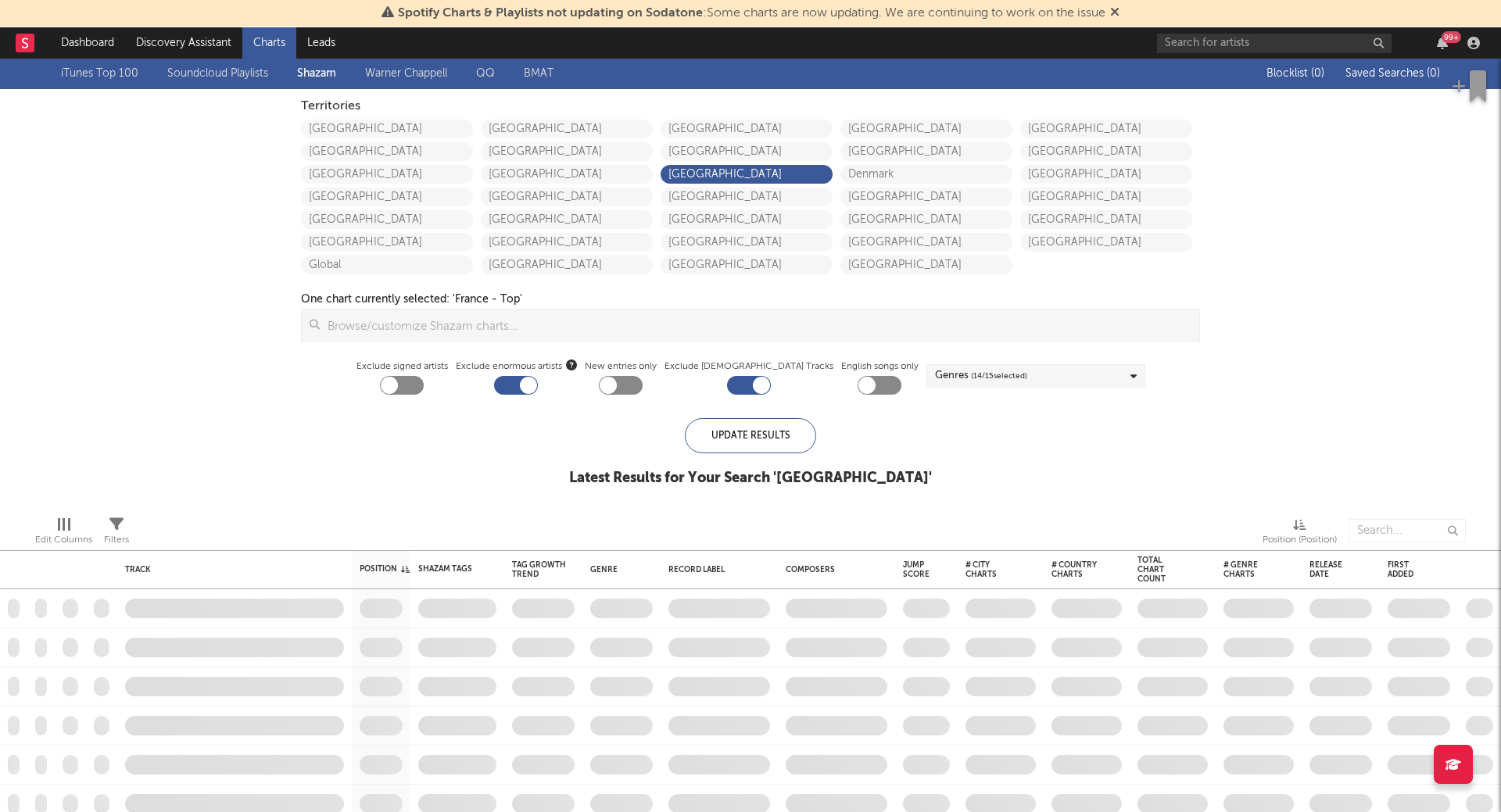
click at [538, 388] on div at bounding box center [516, 385] width 44 height 19
checkbox input "false"
click at [746, 376] on div at bounding box center [749, 385] width 44 height 19
checkbox input "false"
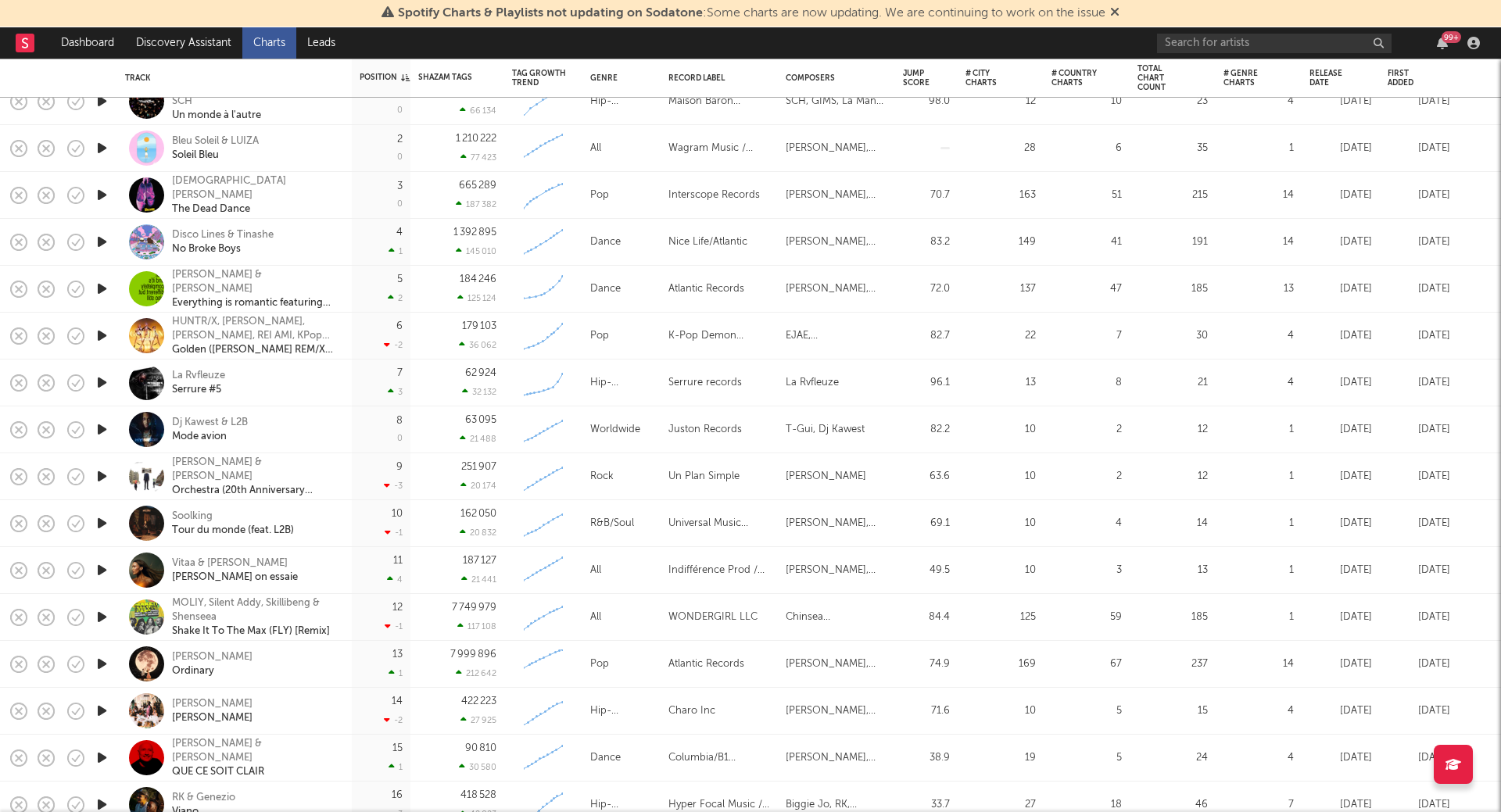
click at [103, 291] on icon "button" at bounding box center [102, 289] width 16 height 20
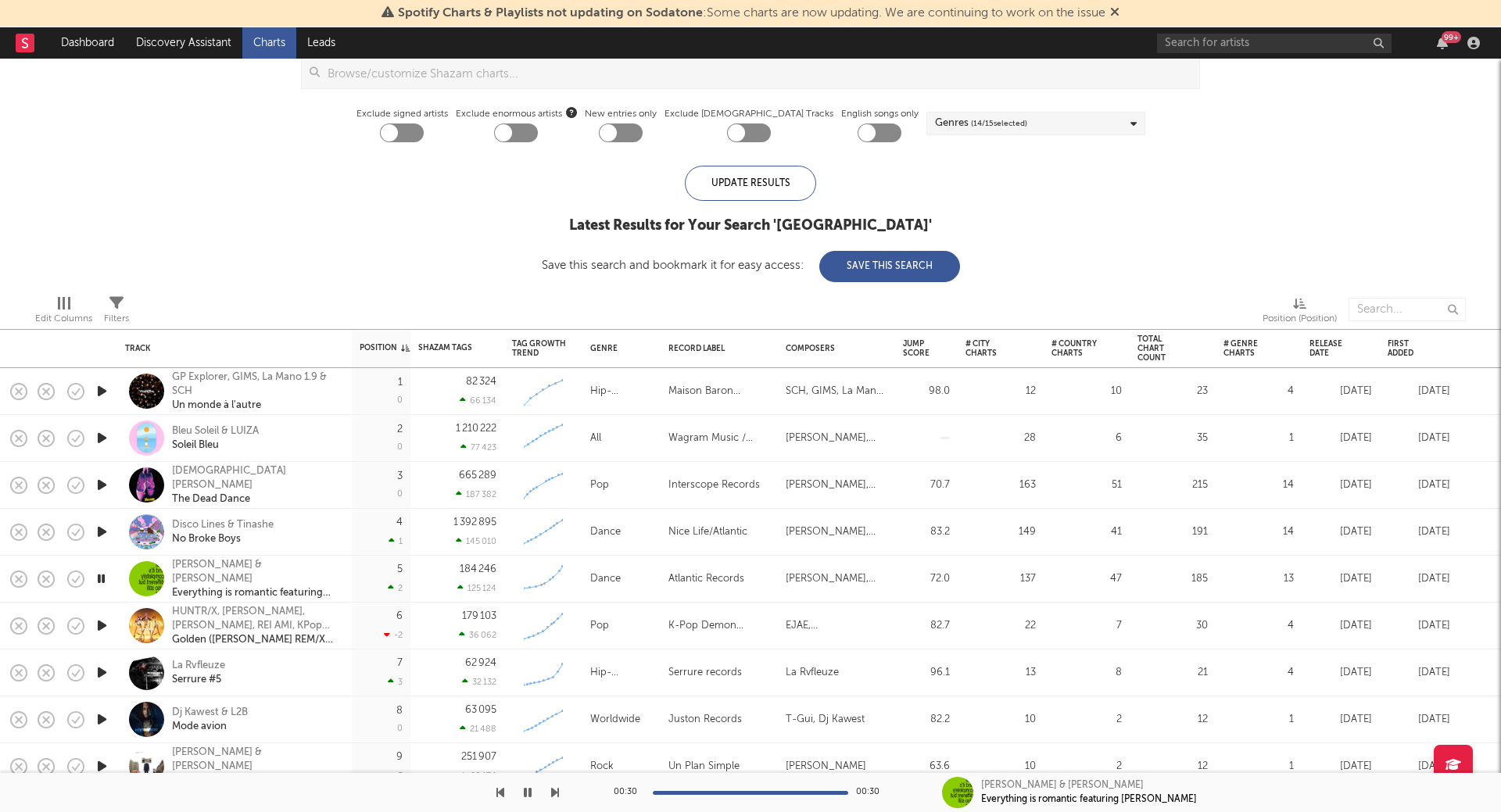
click at [525, 790] on icon "button" at bounding box center [527, 792] width 8 height 12
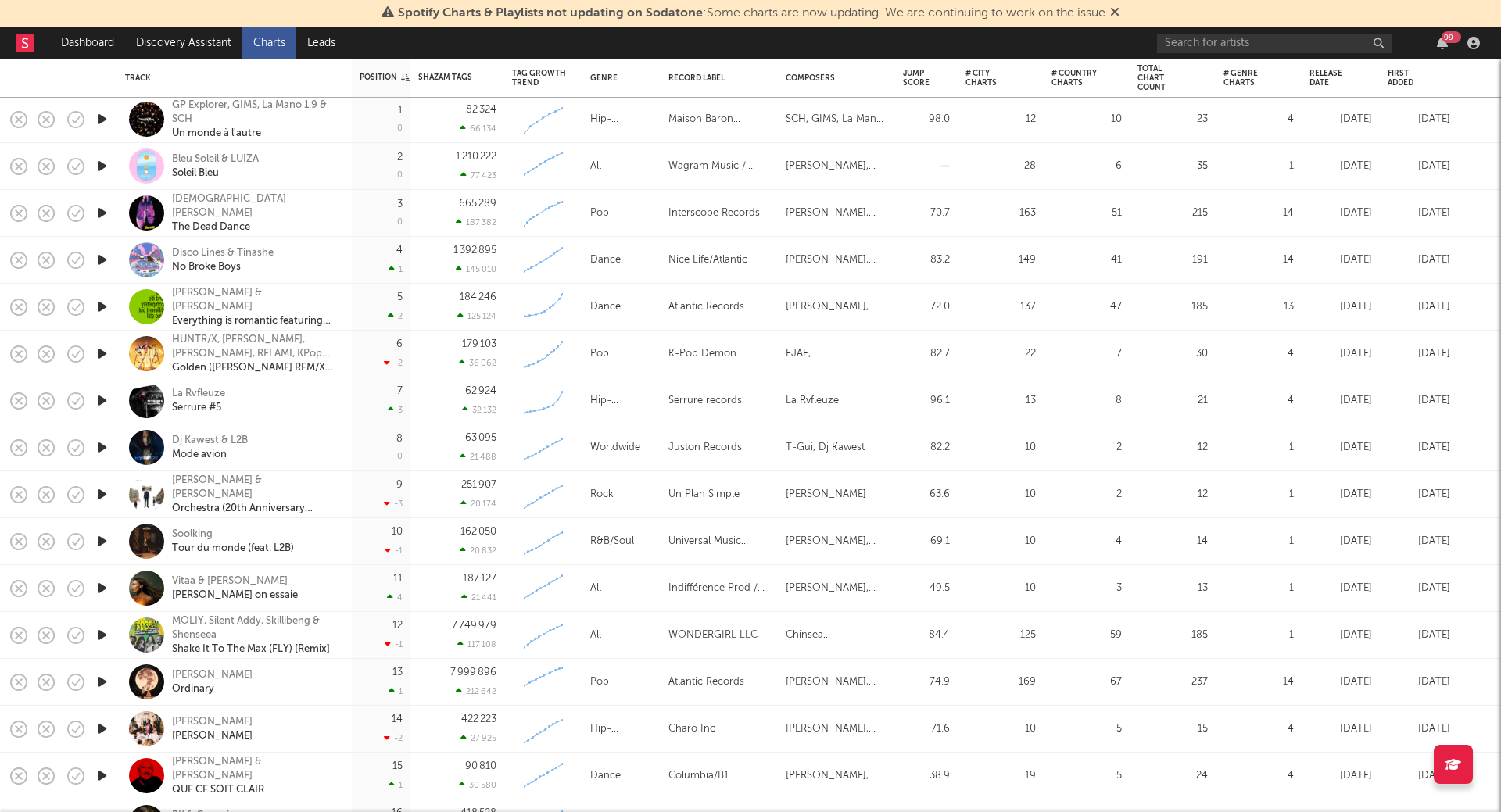
click at [109, 125] on icon "button" at bounding box center [102, 118] width 16 height 20
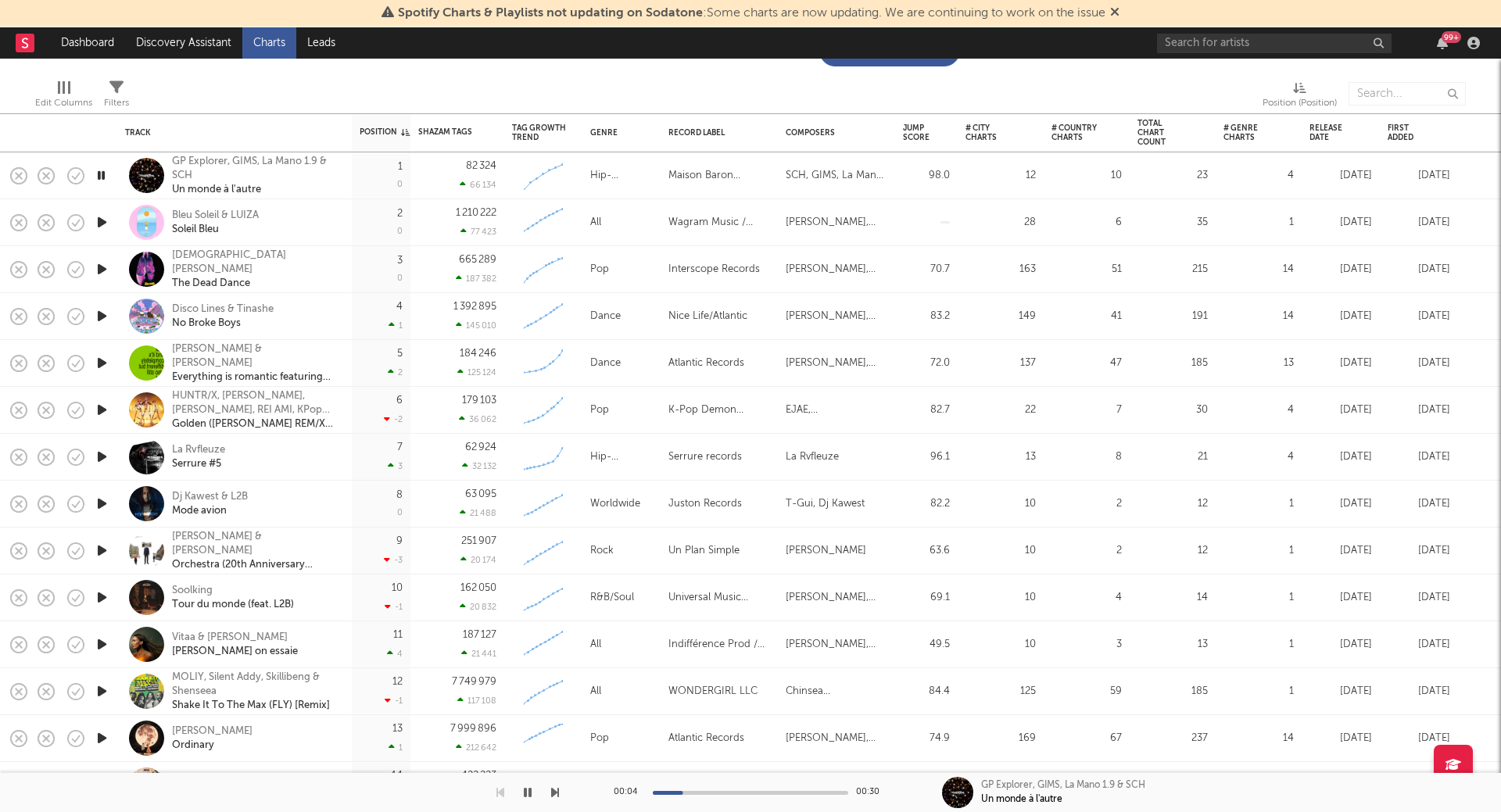
click at [98, 176] on icon "button" at bounding box center [102, 175] width 15 height 20
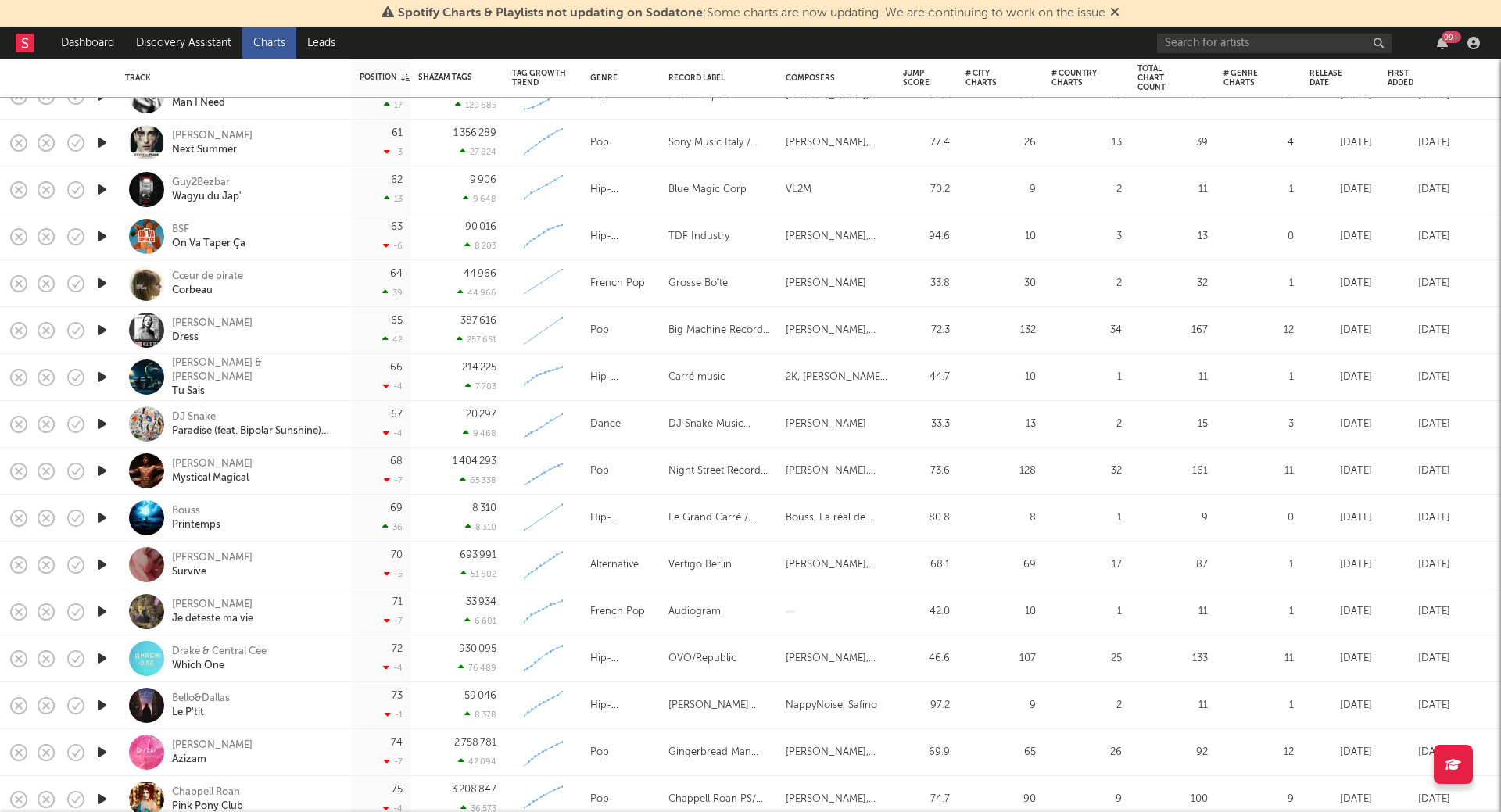
click at [109, 184] on icon "button" at bounding box center [102, 189] width 16 height 20
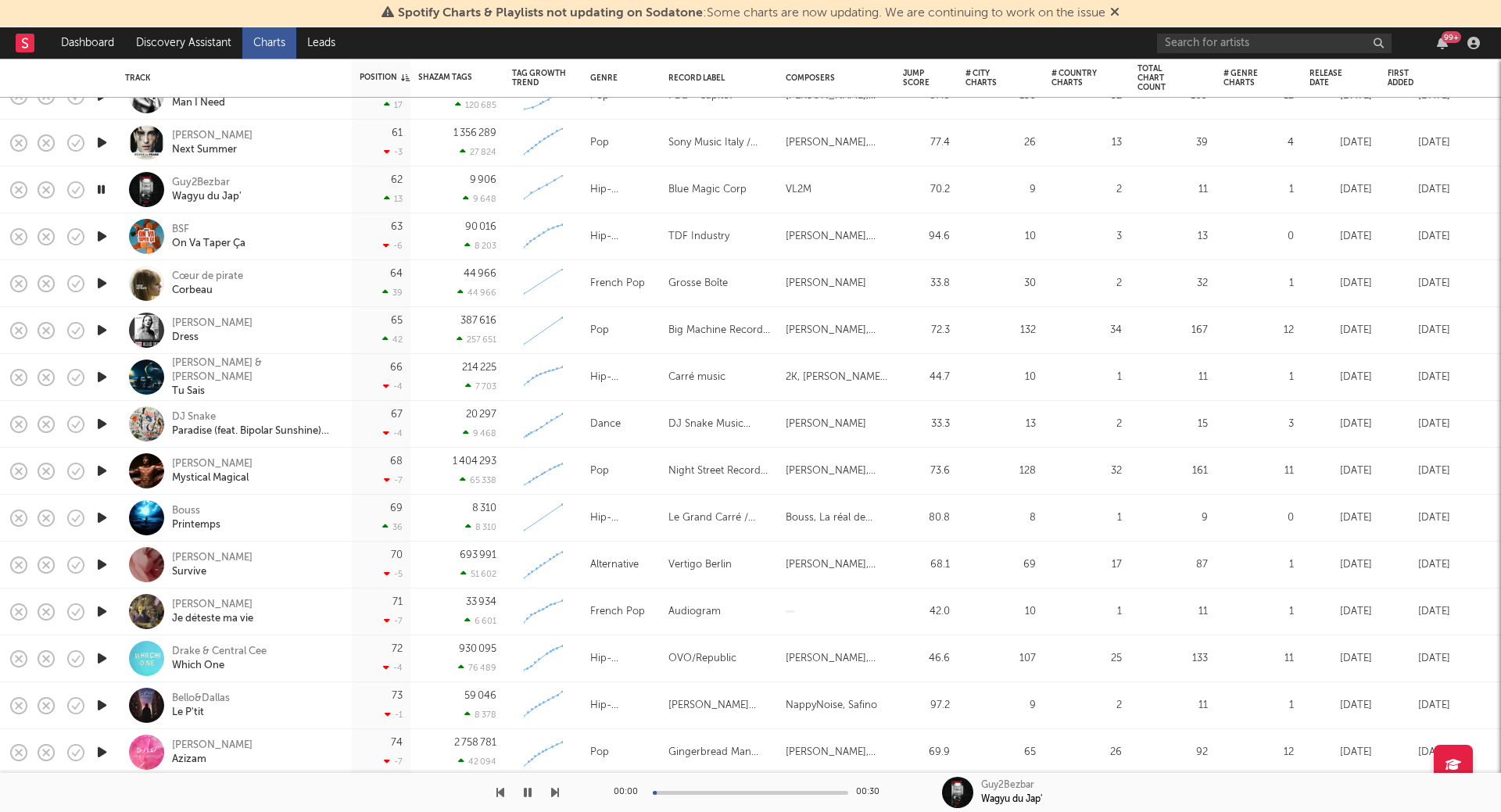
click at [109, 184] on icon "button" at bounding box center [102, 189] width 15 height 20
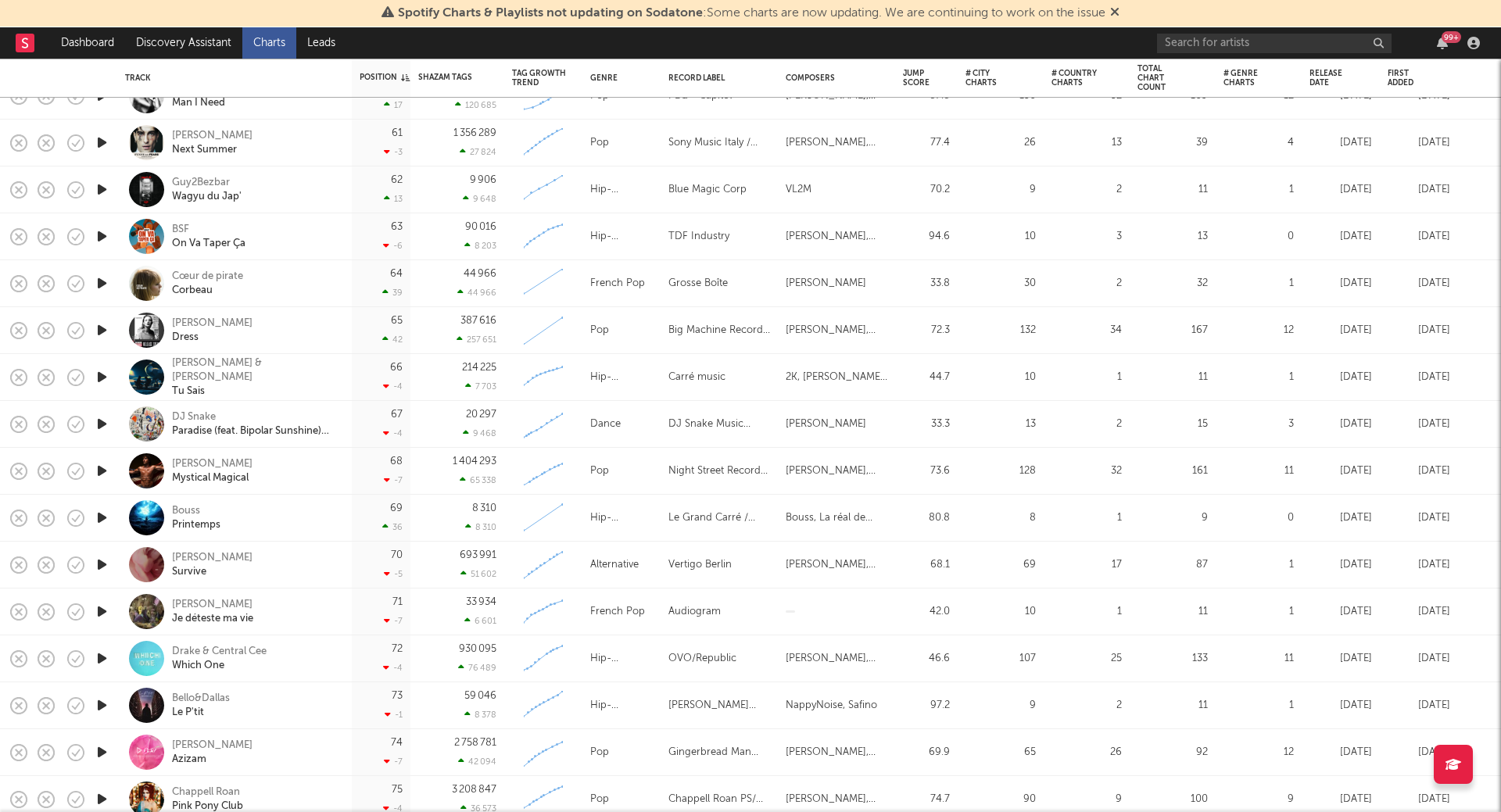
click at [106, 286] on icon "button" at bounding box center [102, 283] width 16 height 20
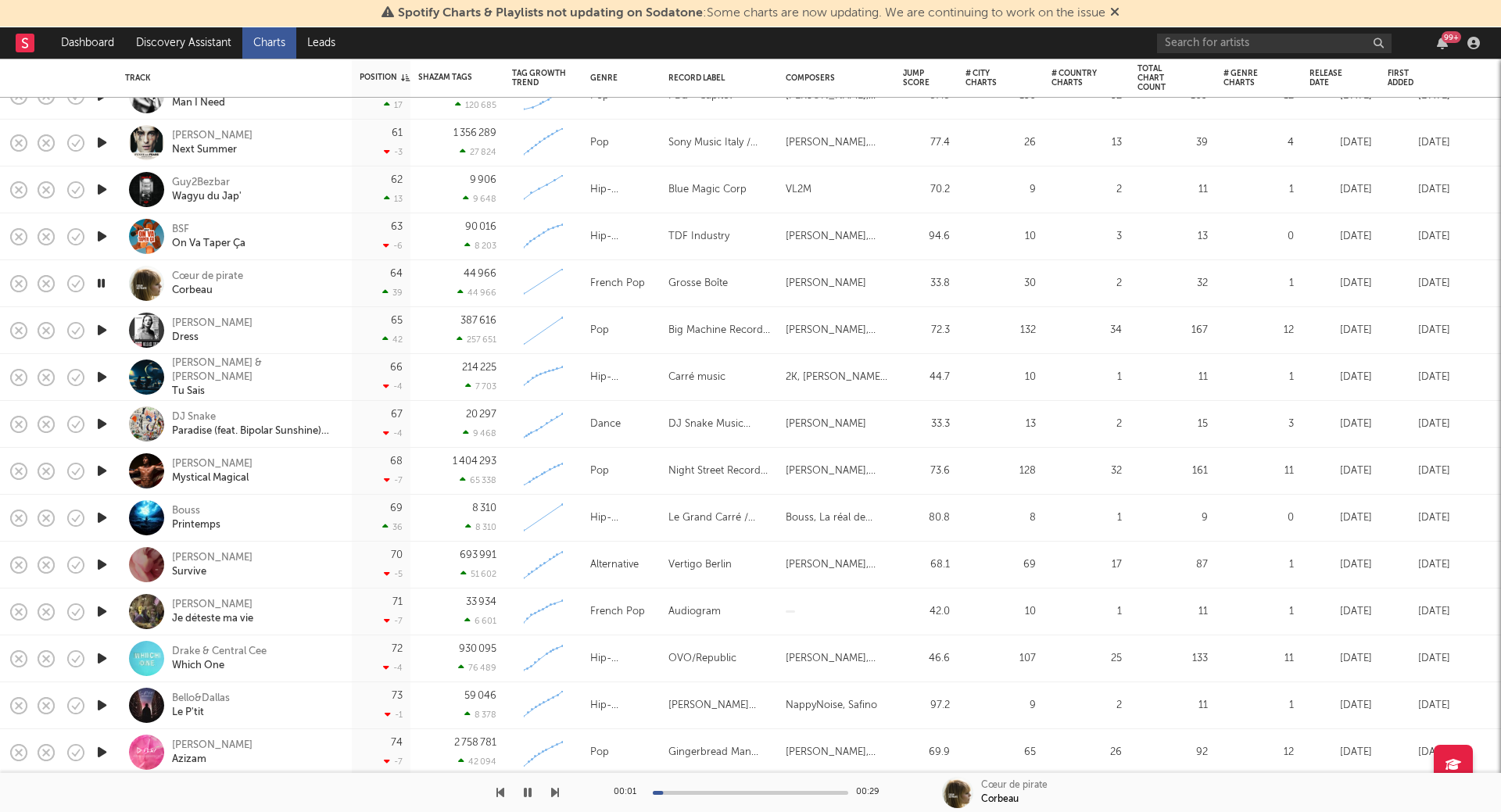
click at [104, 282] on icon "button" at bounding box center [102, 283] width 15 height 20
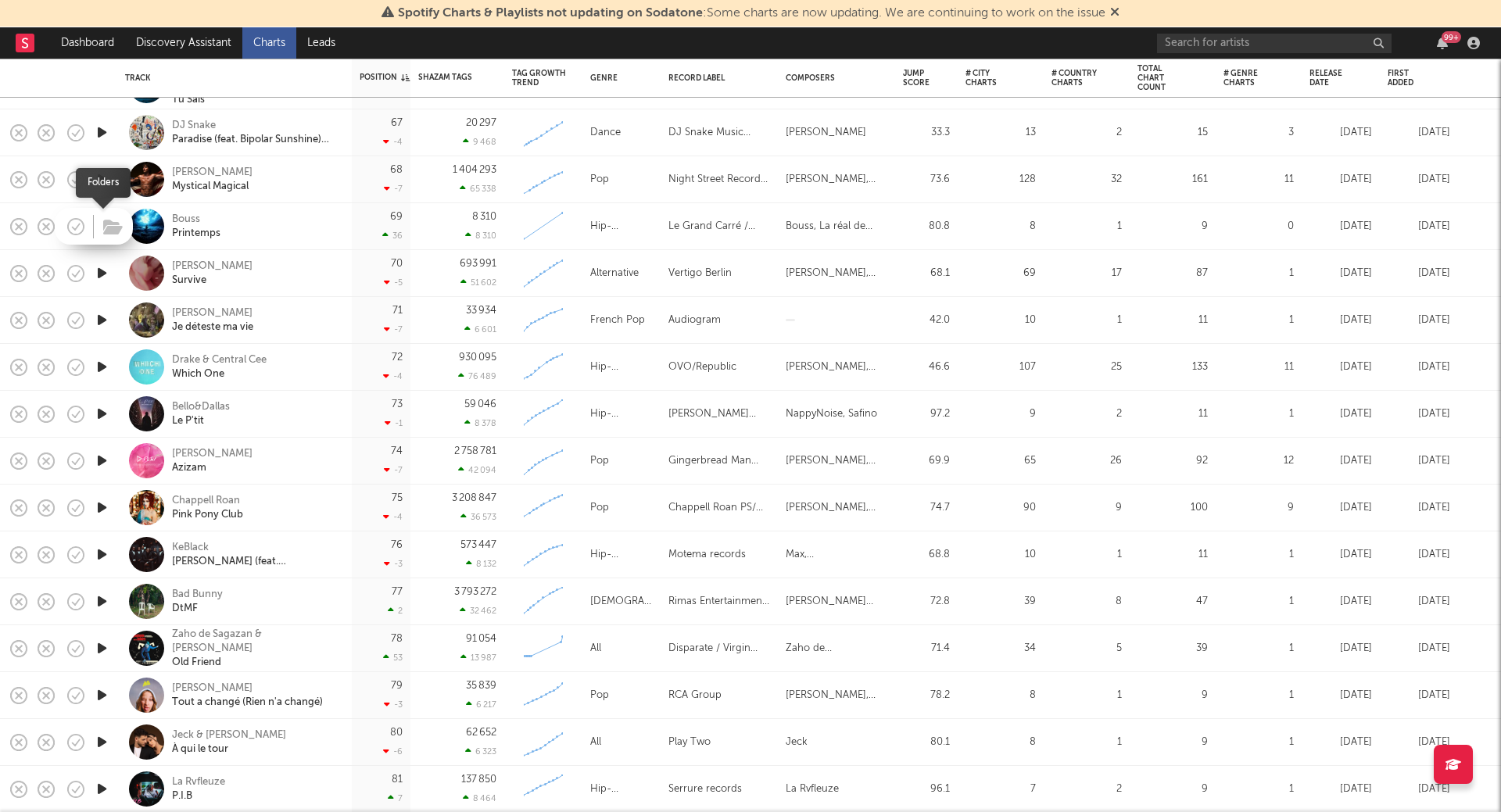
click at [100, 223] on span at bounding box center [111, 226] width 28 height 27
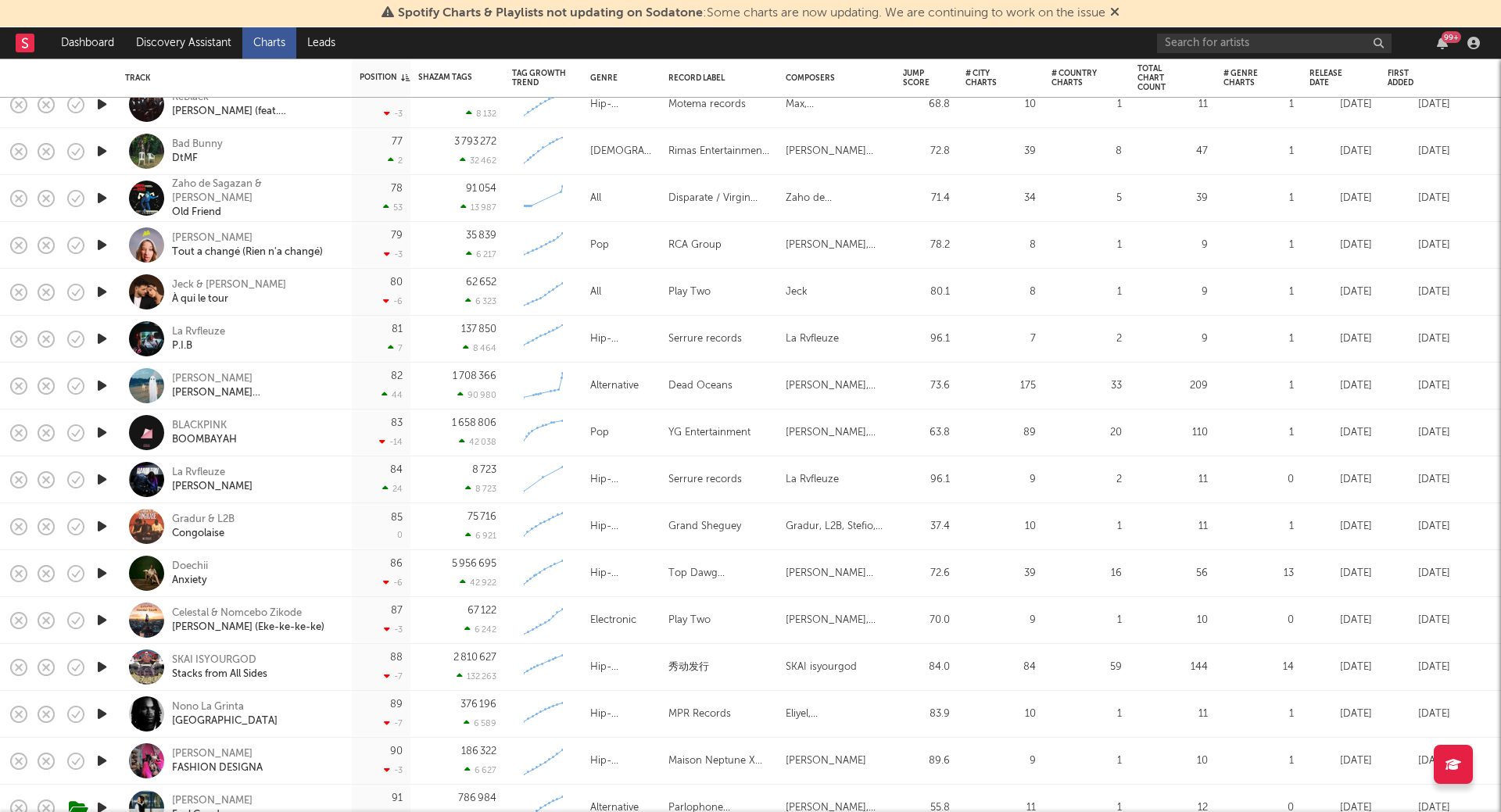
click at [103, 196] on icon "button" at bounding box center [102, 197] width 16 height 20
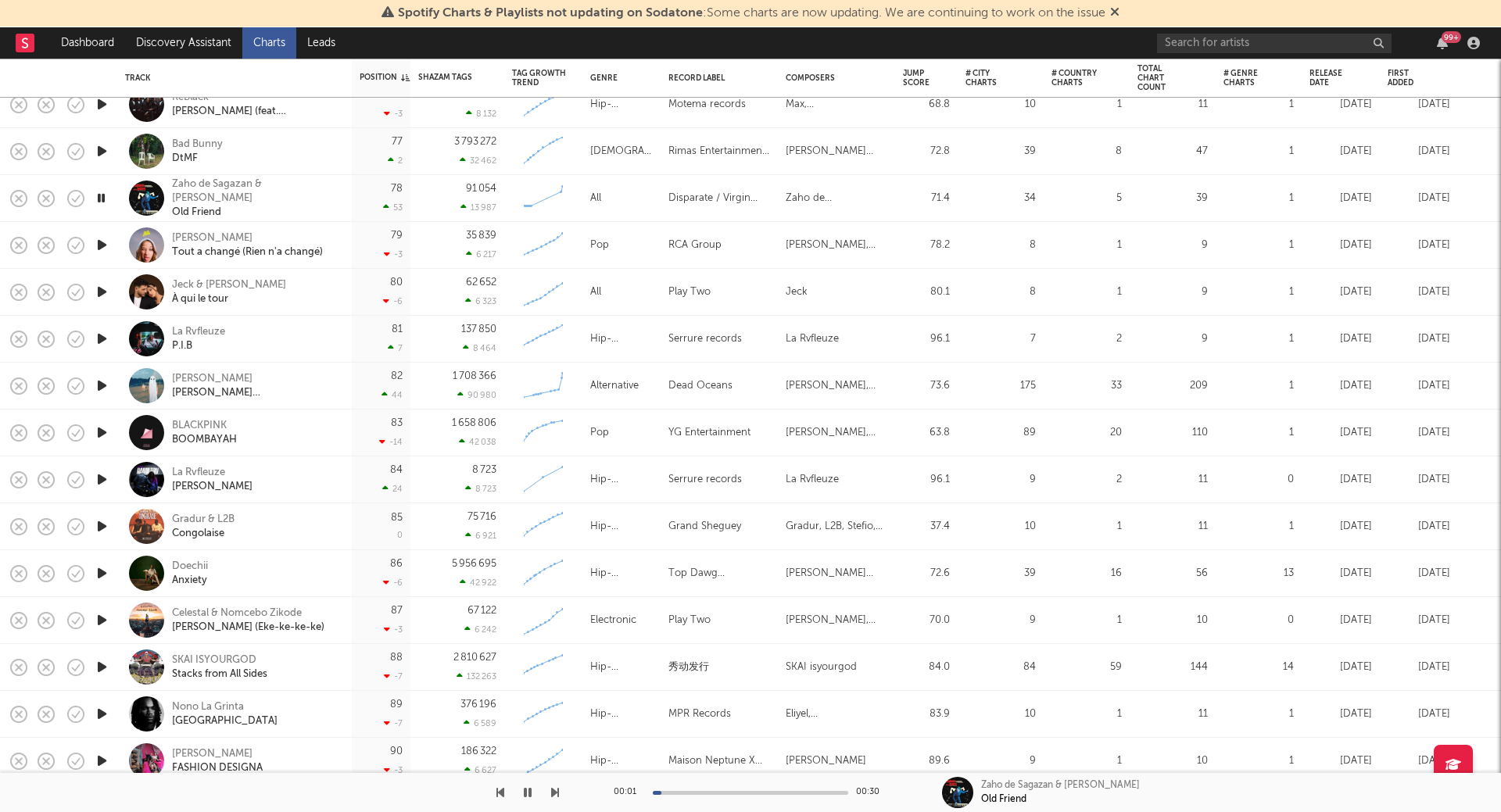
click at [103, 196] on icon "button" at bounding box center [102, 197] width 15 height 20
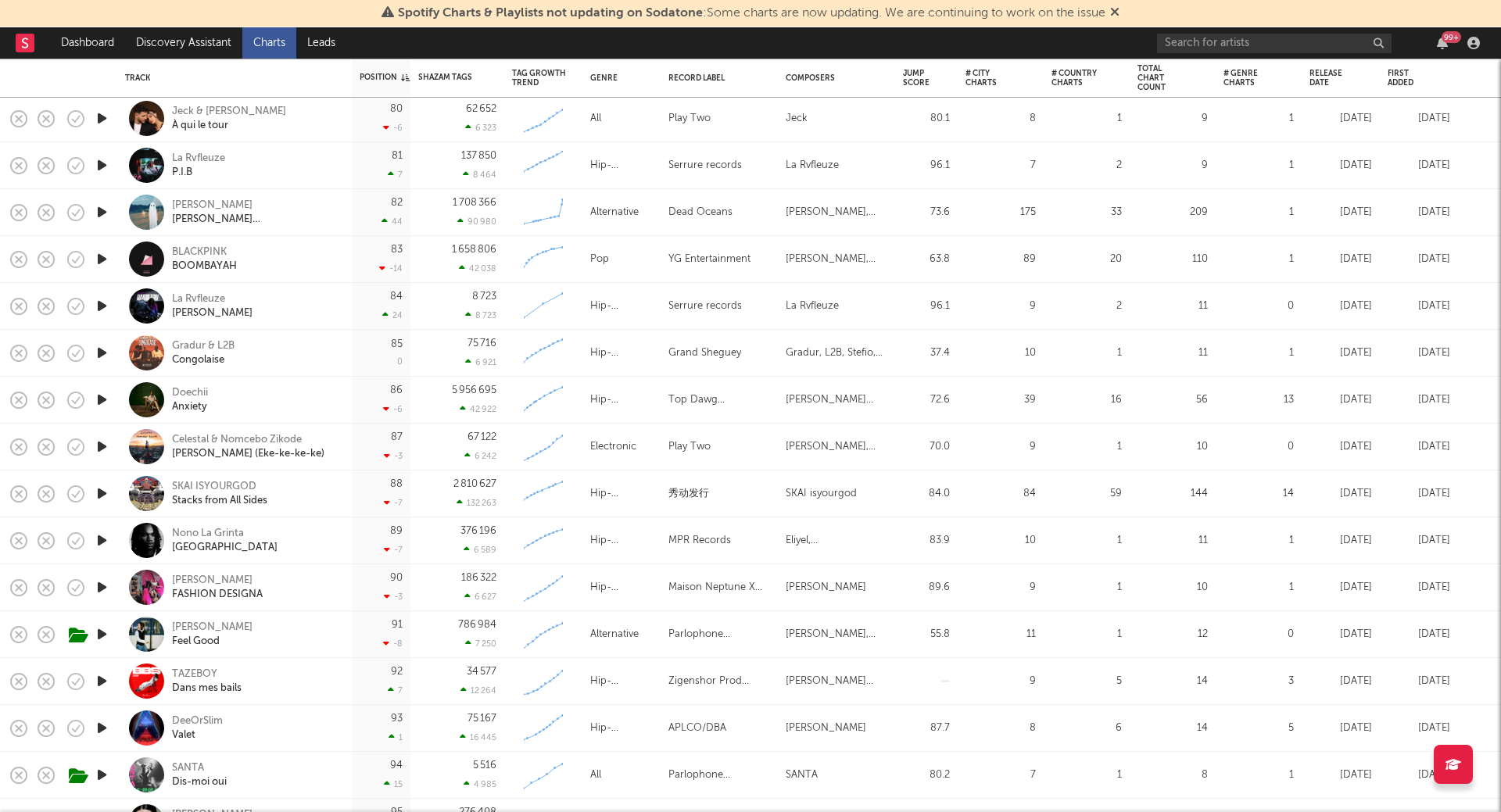
click at [107, 210] on icon "button" at bounding box center [102, 211] width 16 height 20
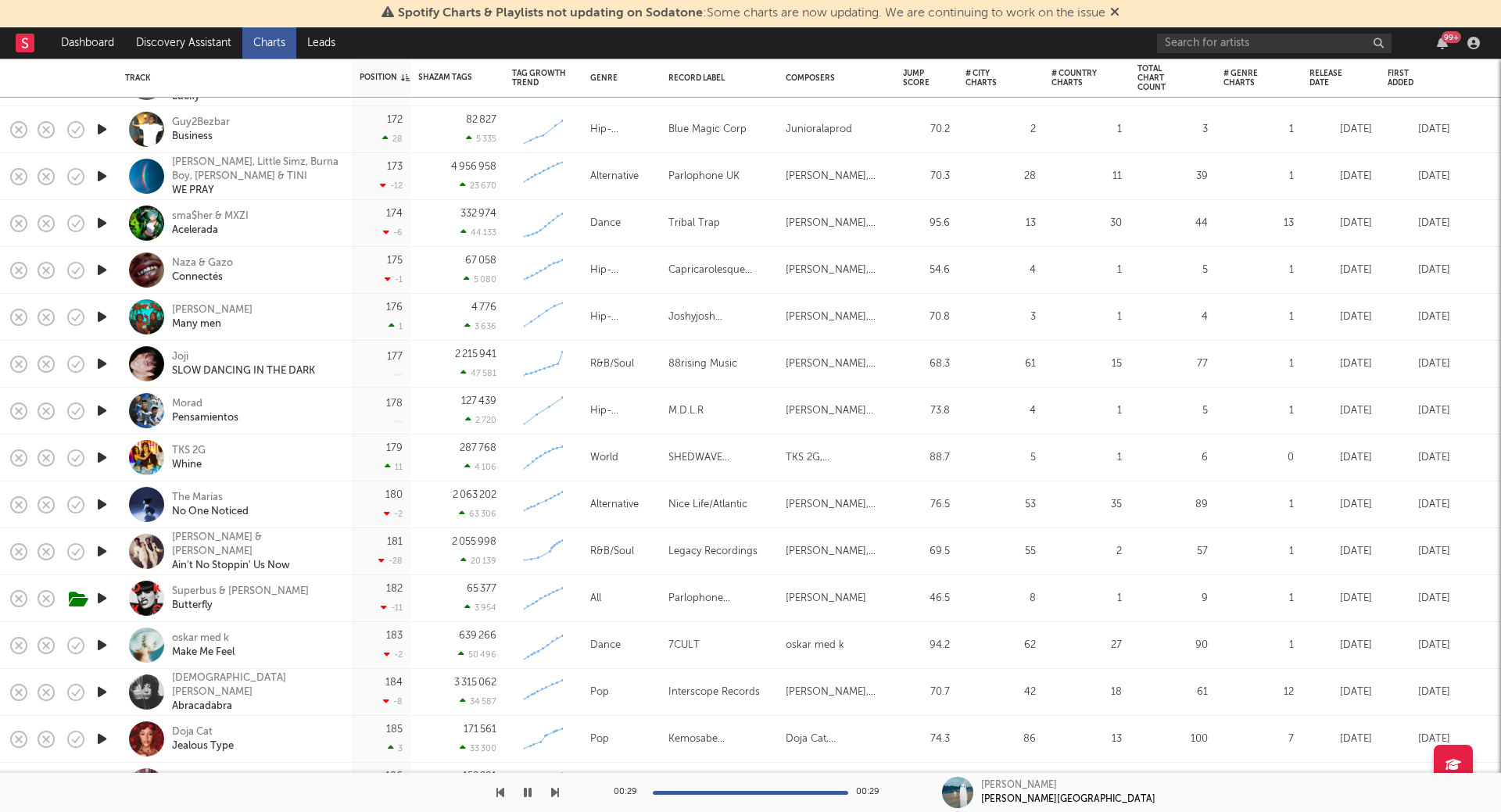
click at [98, 366] on icon "button" at bounding box center [102, 364] width 16 height 20
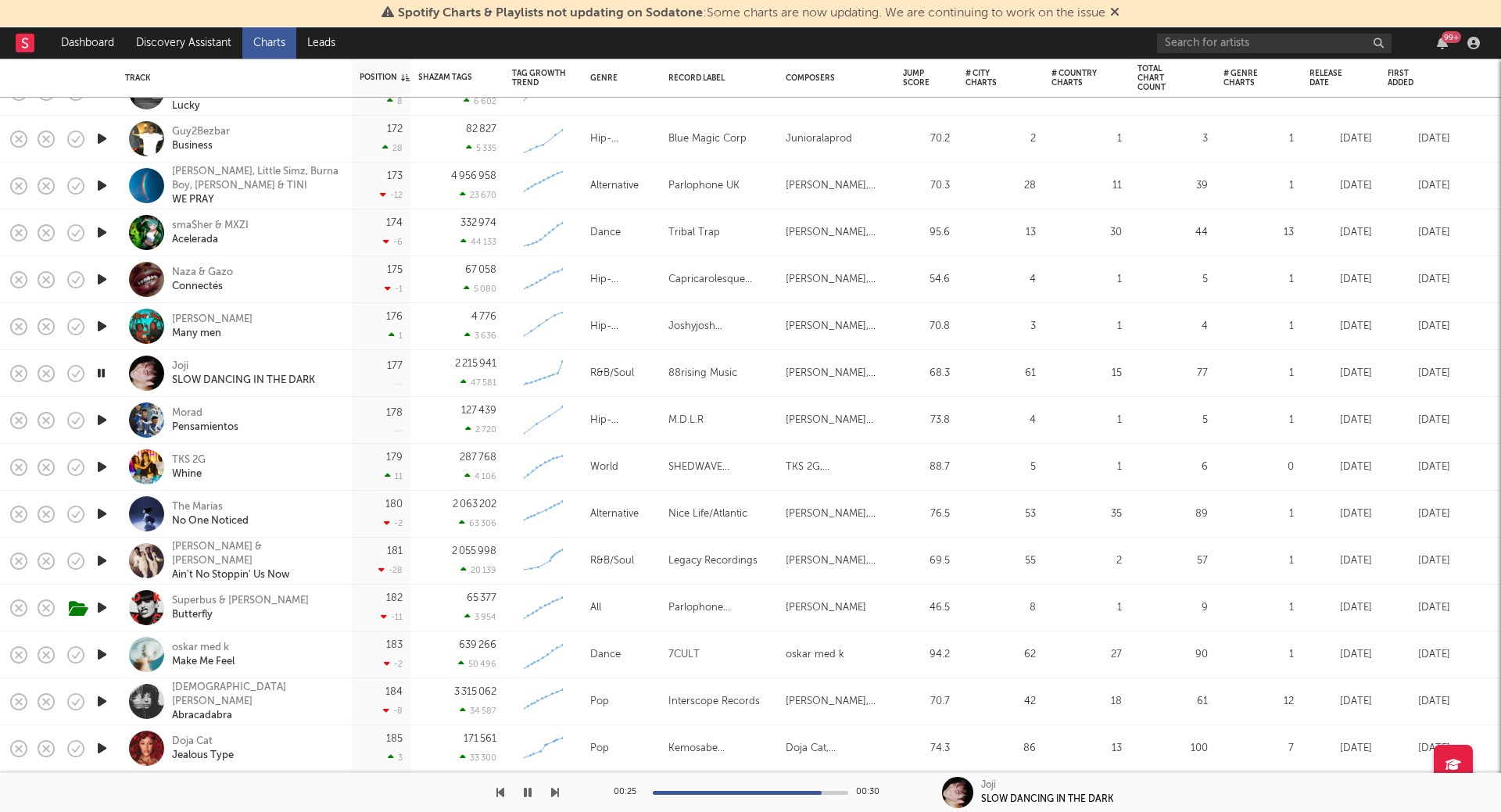
drag, startPoint x: 525, startPoint y: 791, endPoint x: 290, endPoint y: 590, distance: 309.2
click at [420, 669] on div "639 266 50 496" at bounding box center [457, 654] width 78 height 46
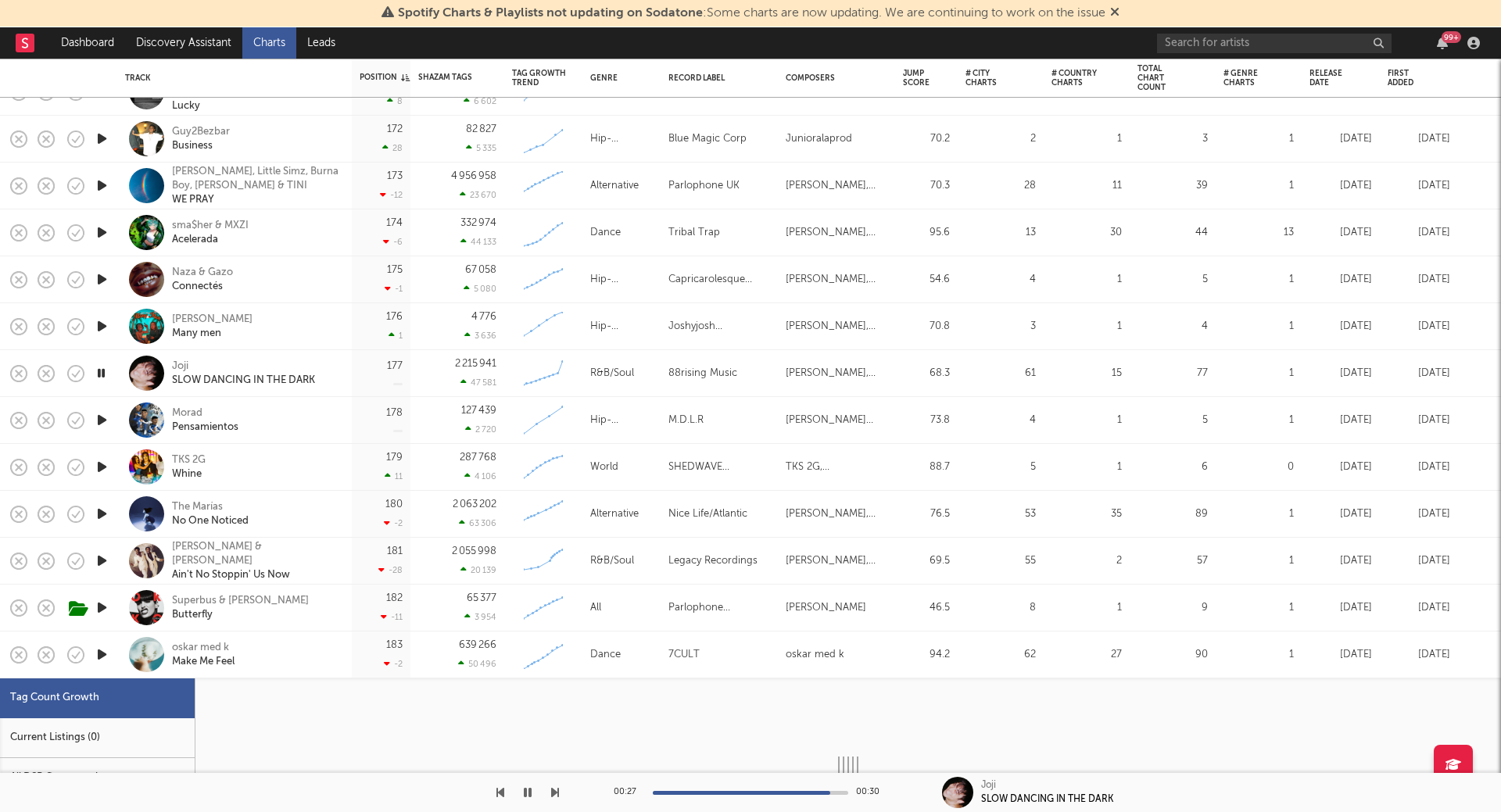
click at [104, 367] on icon "button" at bounding box center [102, 373] width 15 height 20
select select "1w"
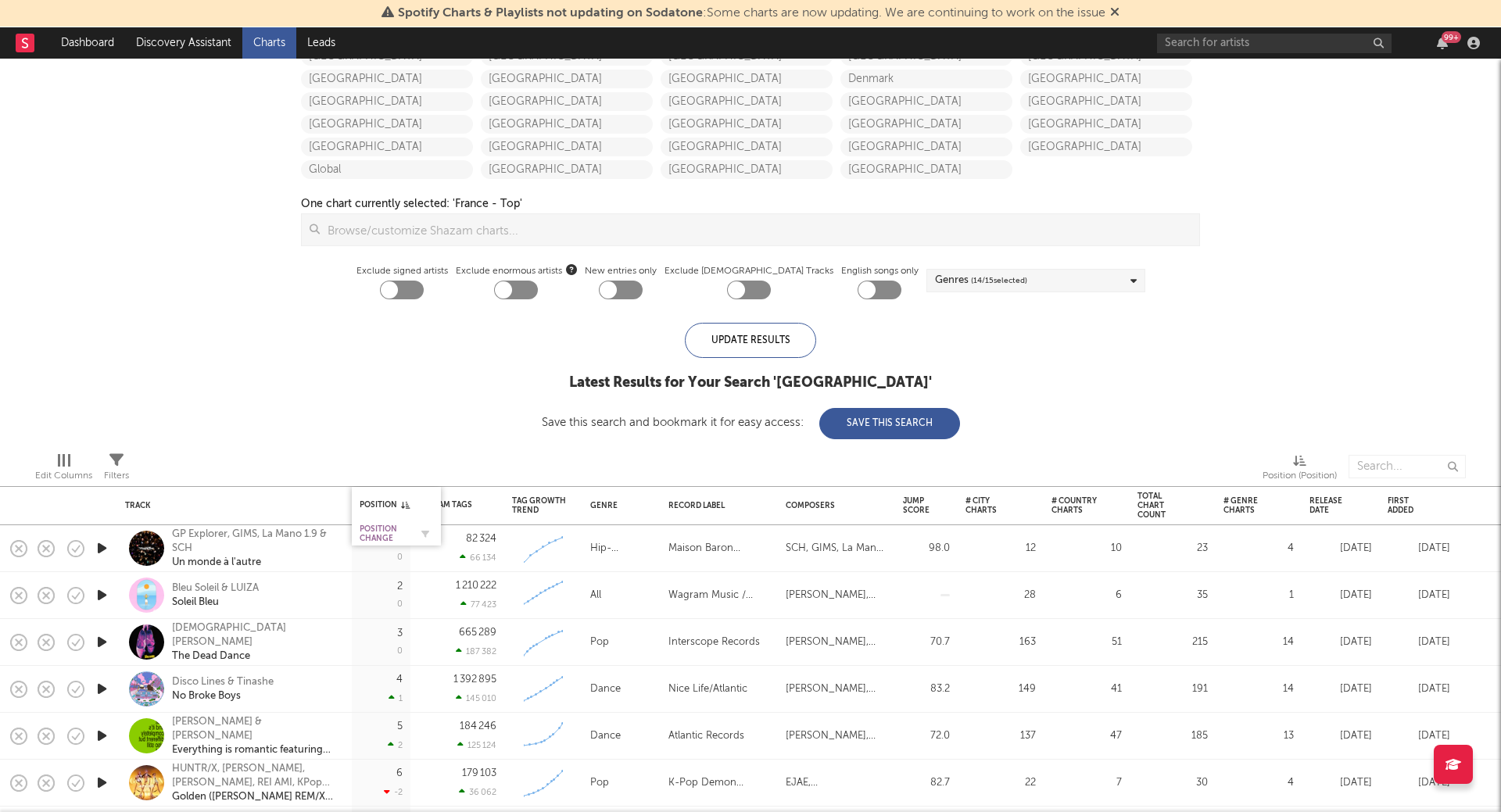
click at [384, 530] on div "Position Change" at bounding box center [384, 534] width 50 height 19
